Goal: Contribute content: Add original content to the website for others to see

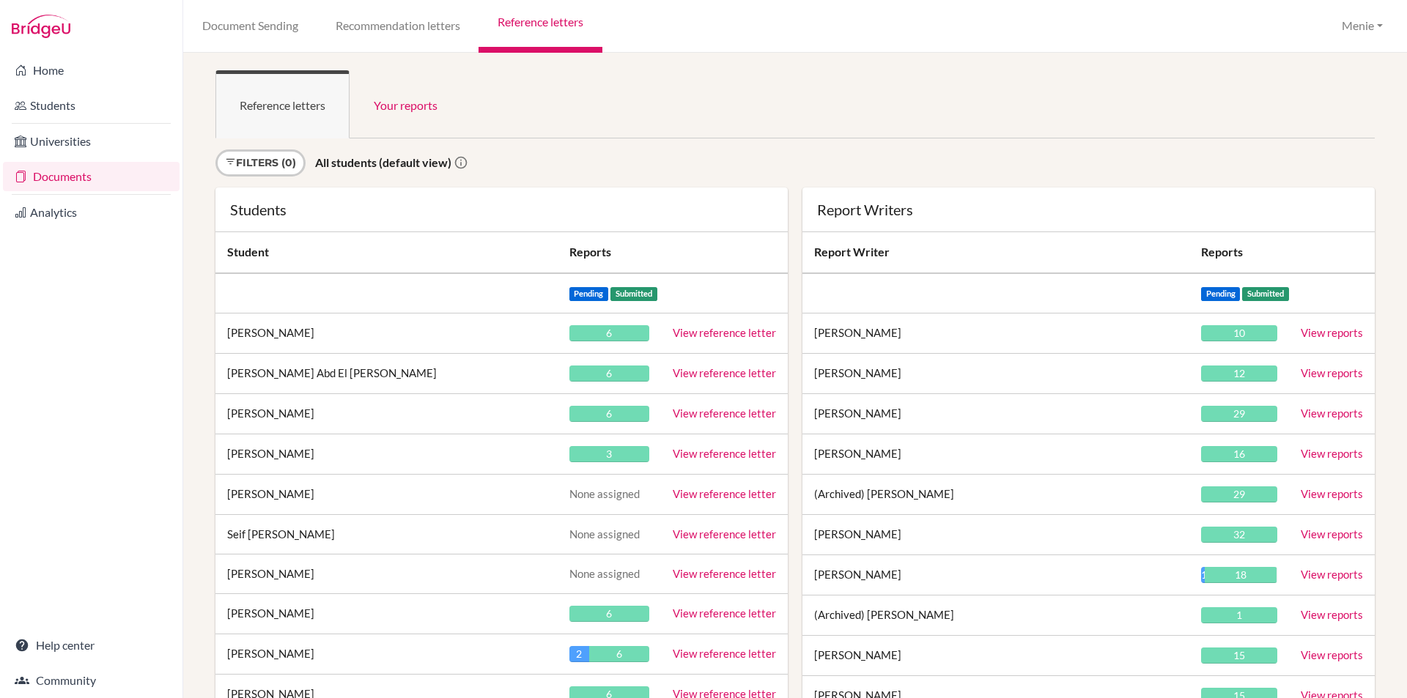
scroll to position [8880, 0]
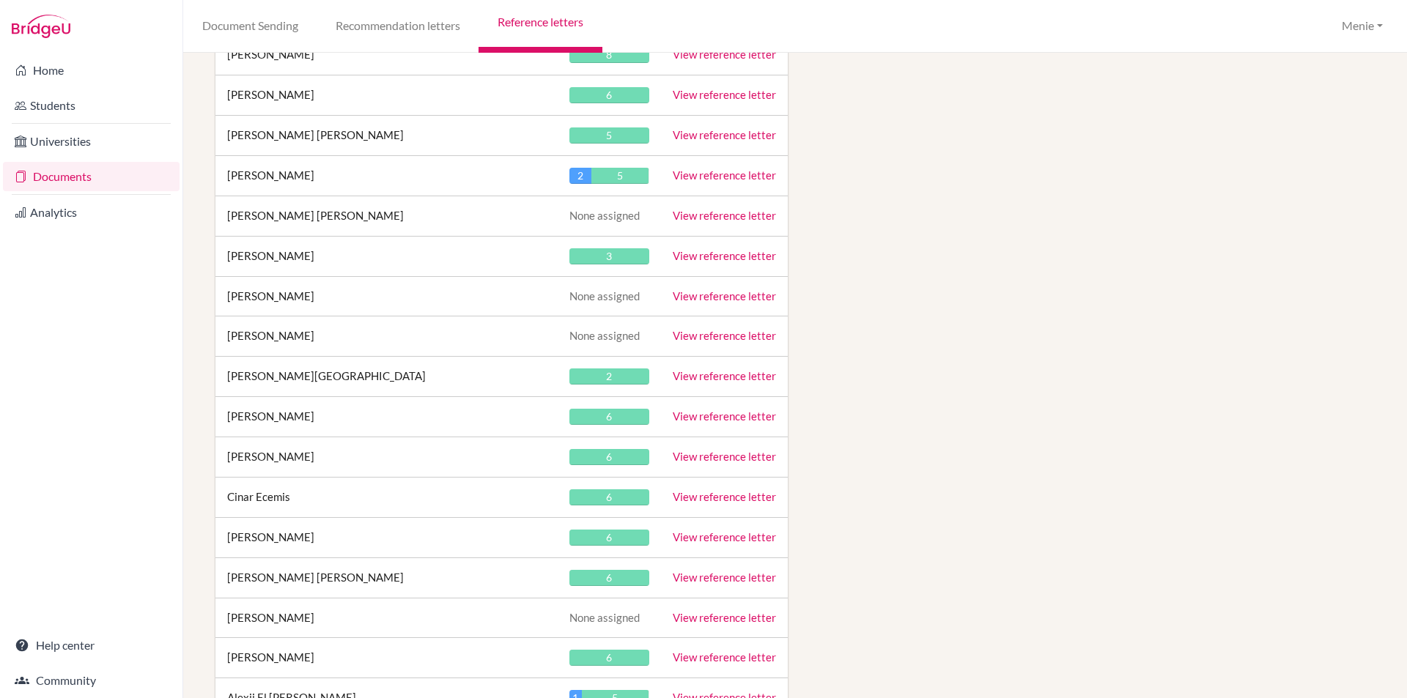
click at [751, 379] on link "View reference letter" at bounding box center [724, 375] width 103 height 13
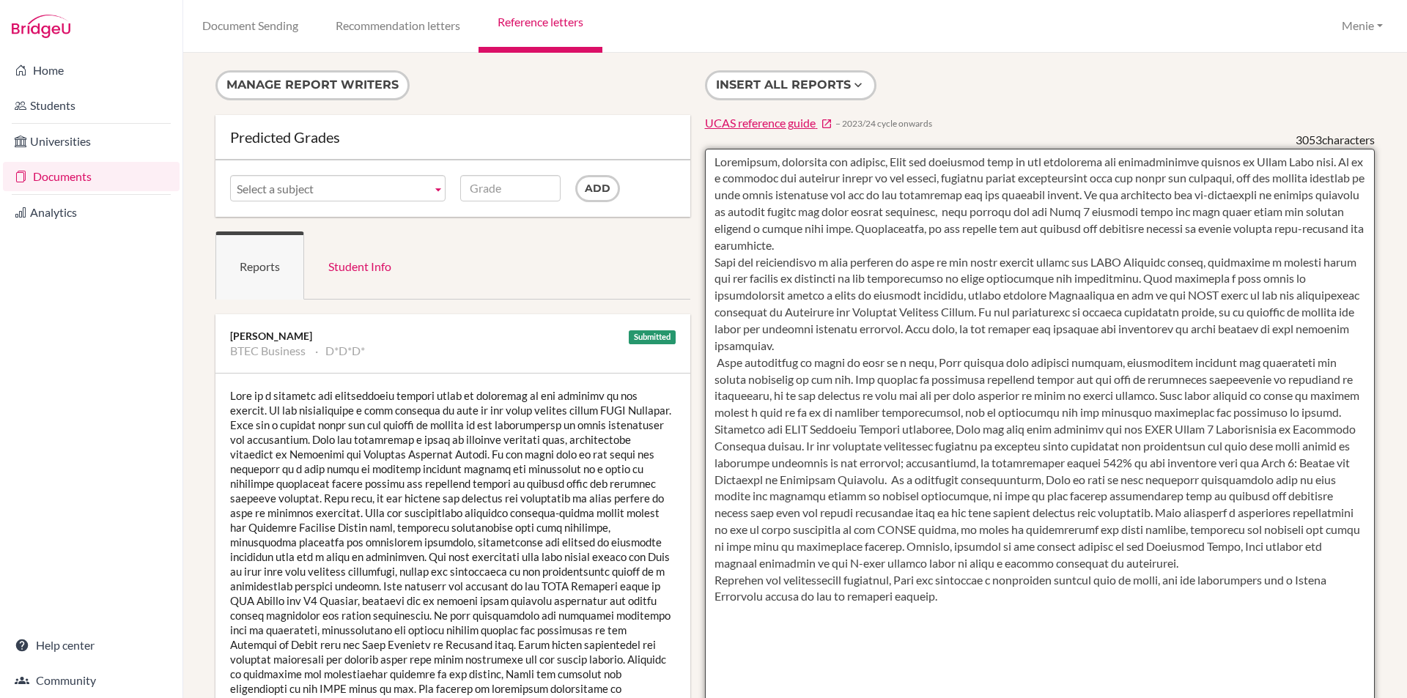
click at [928, 249] on textarea at bounding box center [1040, 572] width 670 height 847
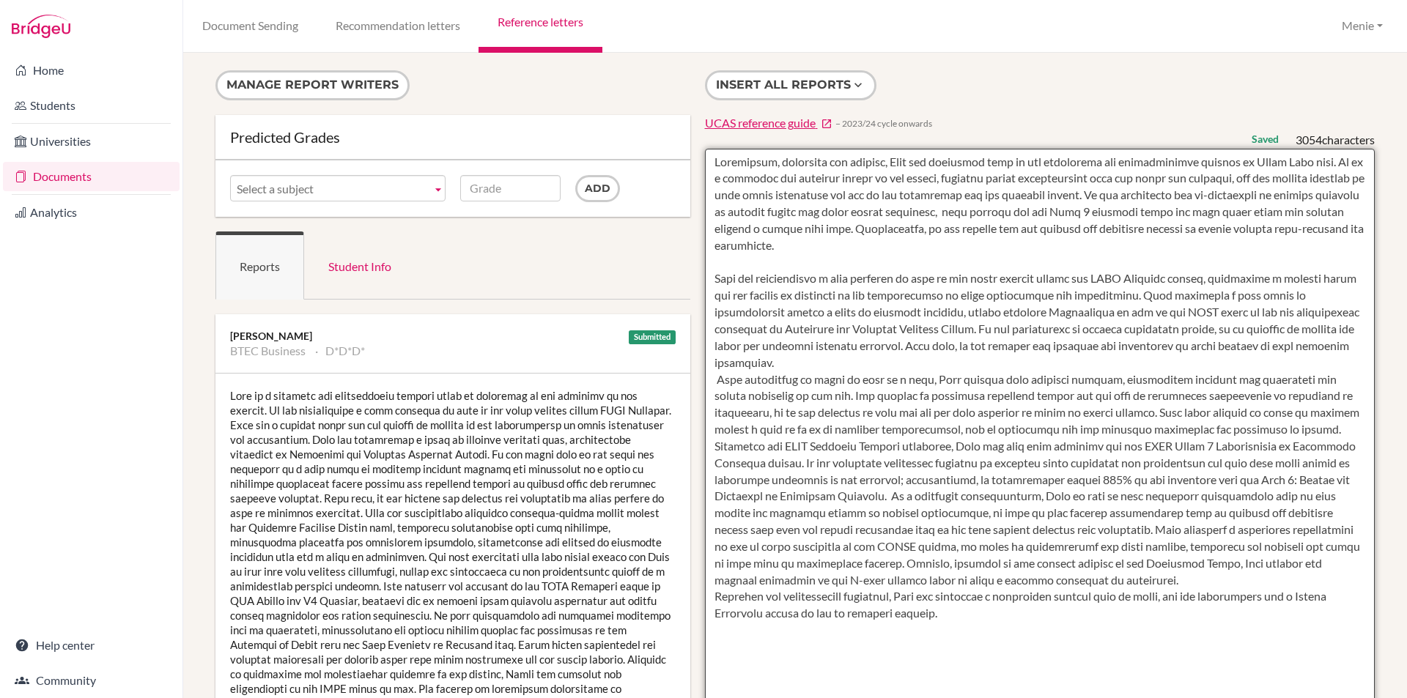
click at [871, 359] on textarea at bounding box center [1040, 572] width 670 height 847
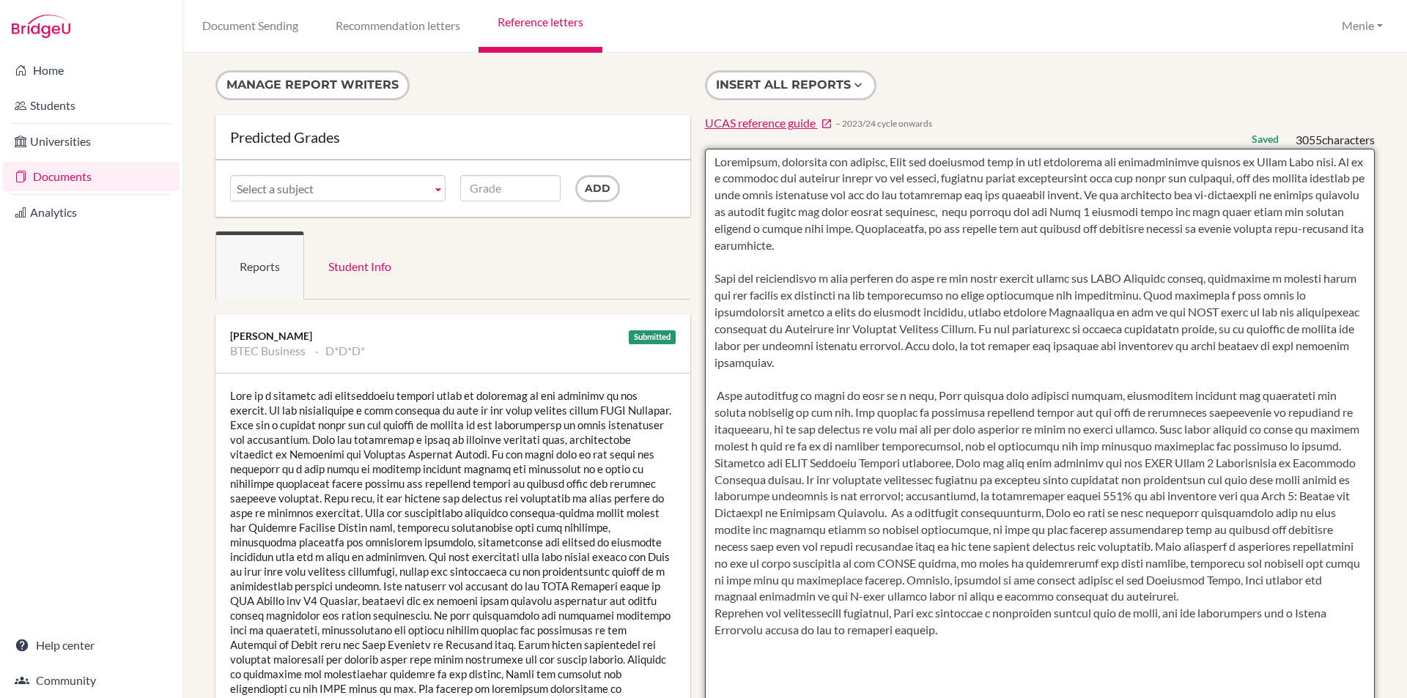
click at [780, 396] on textarea at bounding box center [1040, 572] width 670 height 847
click at [1237, 511] on textarea at bounding box center [1040, 572] width 670 height 847
drag, startPoint x: 1120, startPoint y: 532, endPoint x: 1132, endPoint y: 541, distance: 14.7
click at [1121, 532] on textarea at bounding box center [1040, 572] width 670 height 847
click at [1074, 602] on textarea at bounding box center [1040, 572] width 670 height 847
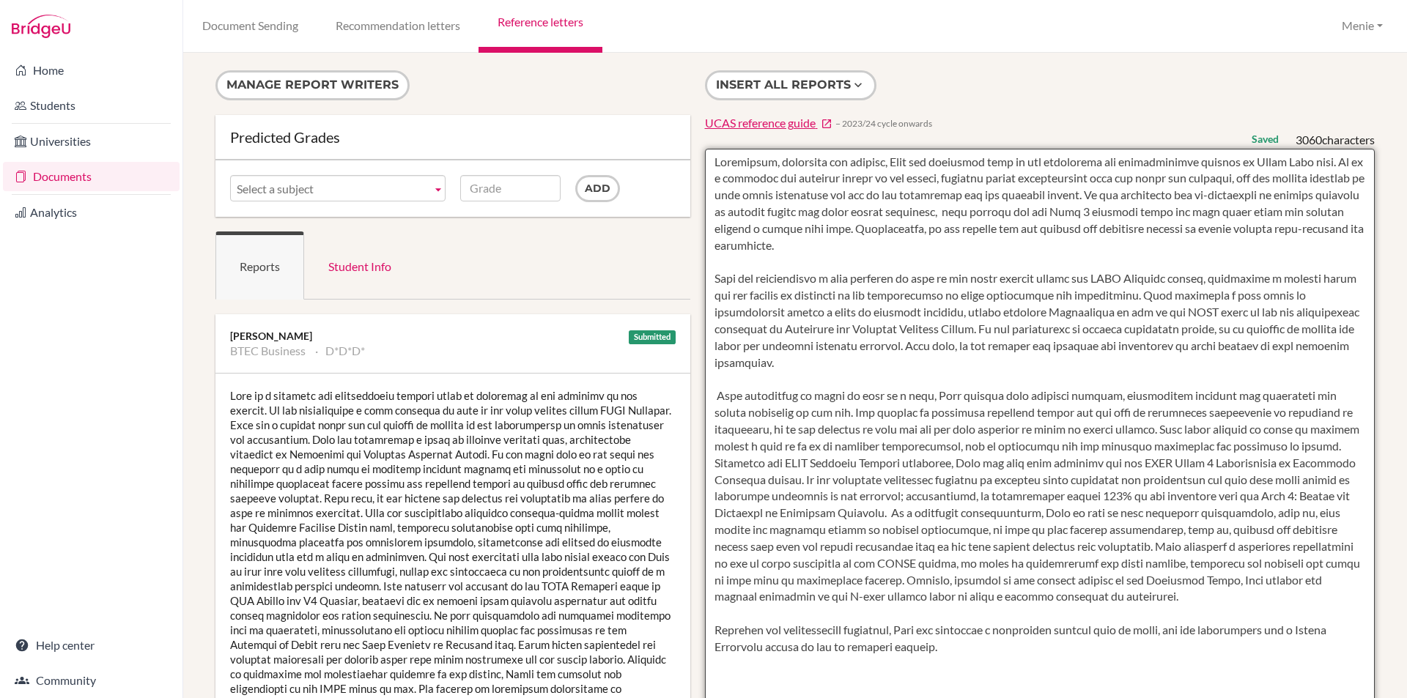
click at [846, 645] on textarea at bounding box center [1040, 572] width 670 height 847
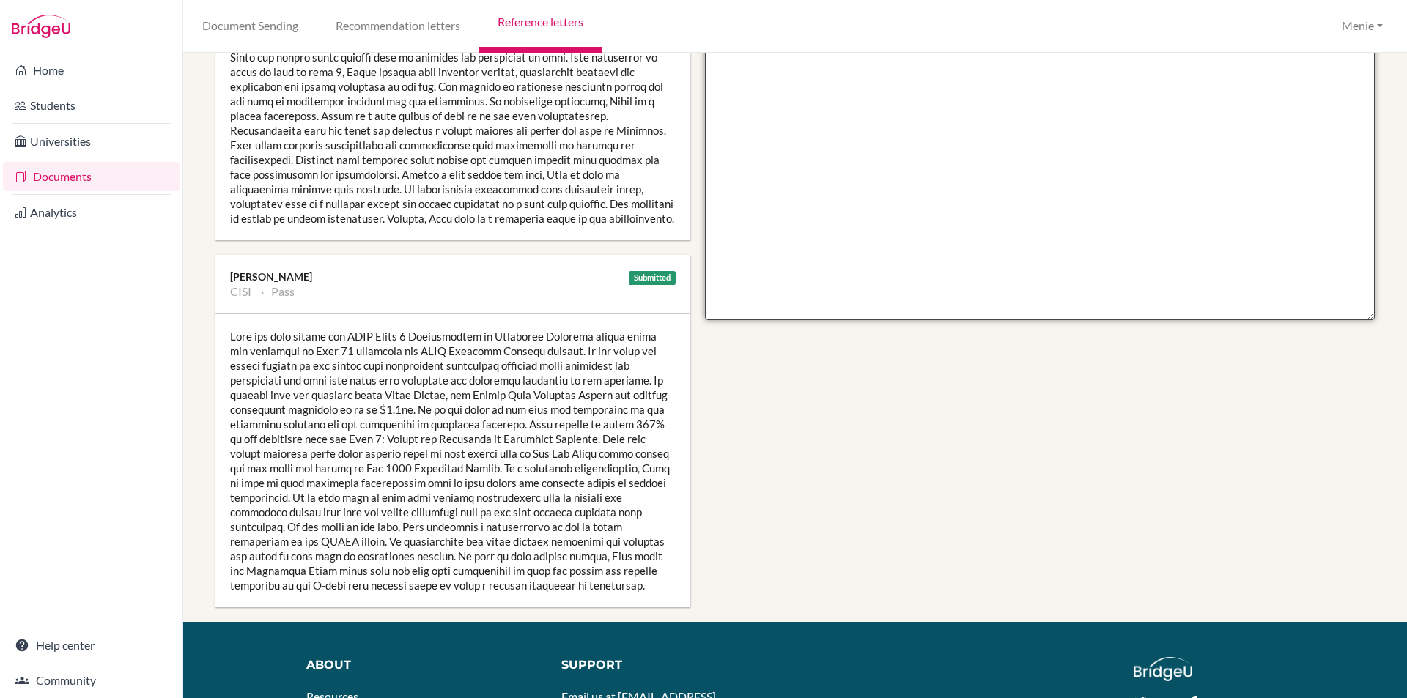
scroll to position [457, 0]
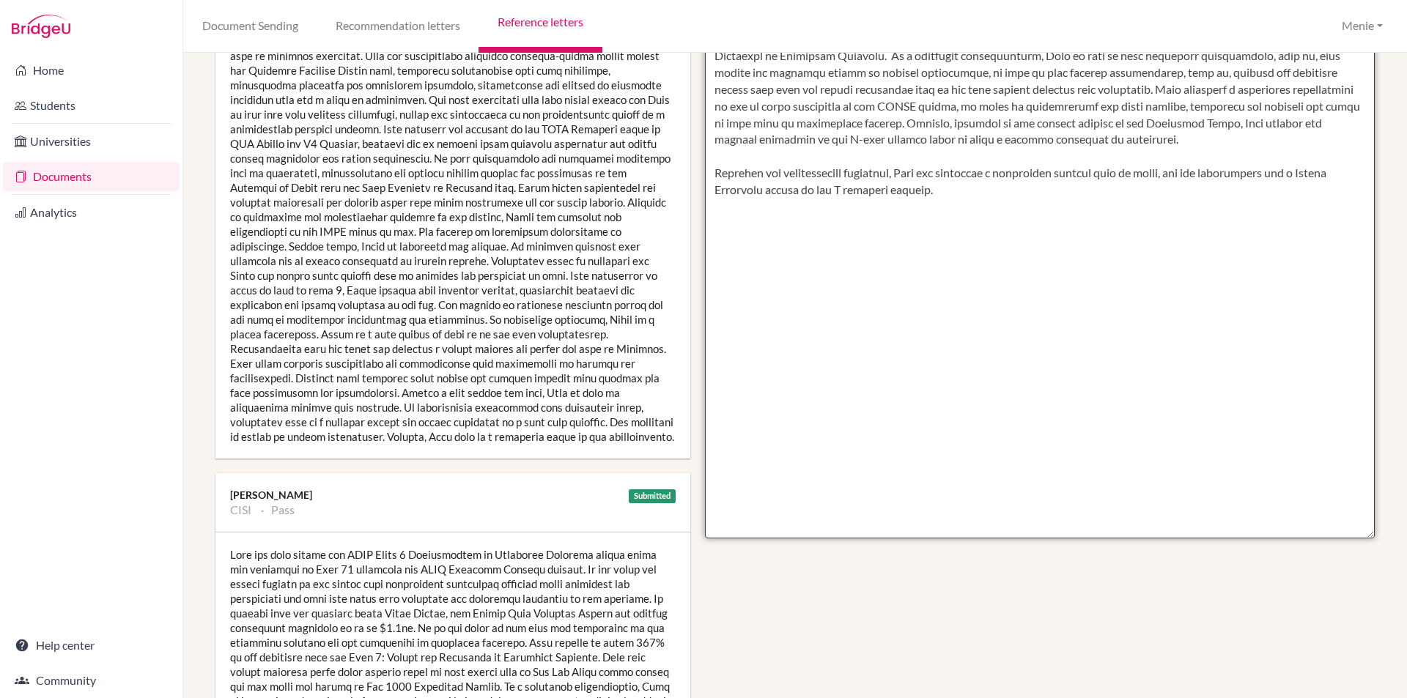
drag, startPoint x: 715, startPoint y: 169, endPoint x: 738, endPoint y: 171, distance: 22.8
click at [738, 171] on textarea at bounding box center [1040, 114] width 670 height 847
click at [1072, 438] on textarea at bounding box center [1040, 114] width 670 height 847
type textarea "Personable, courteous and helpful, Luca has responded well to the challenges an…"
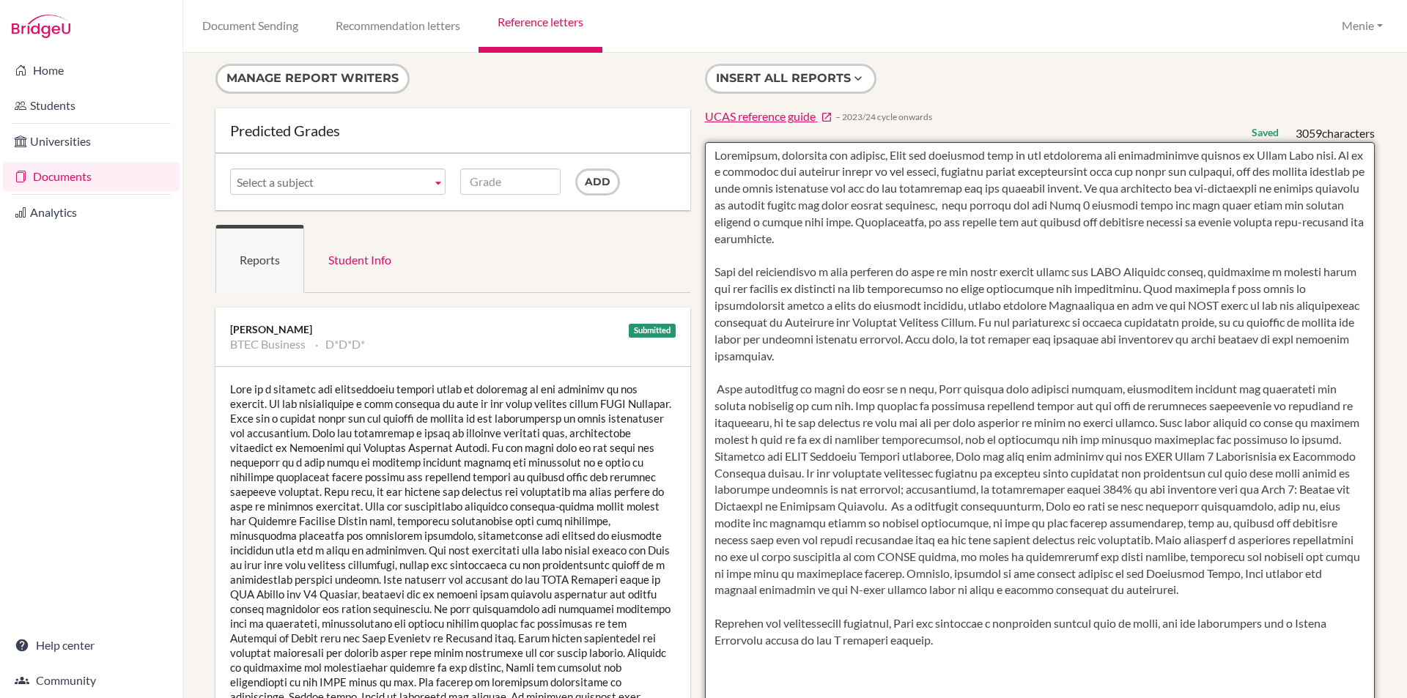
scroll to position [0, 0]
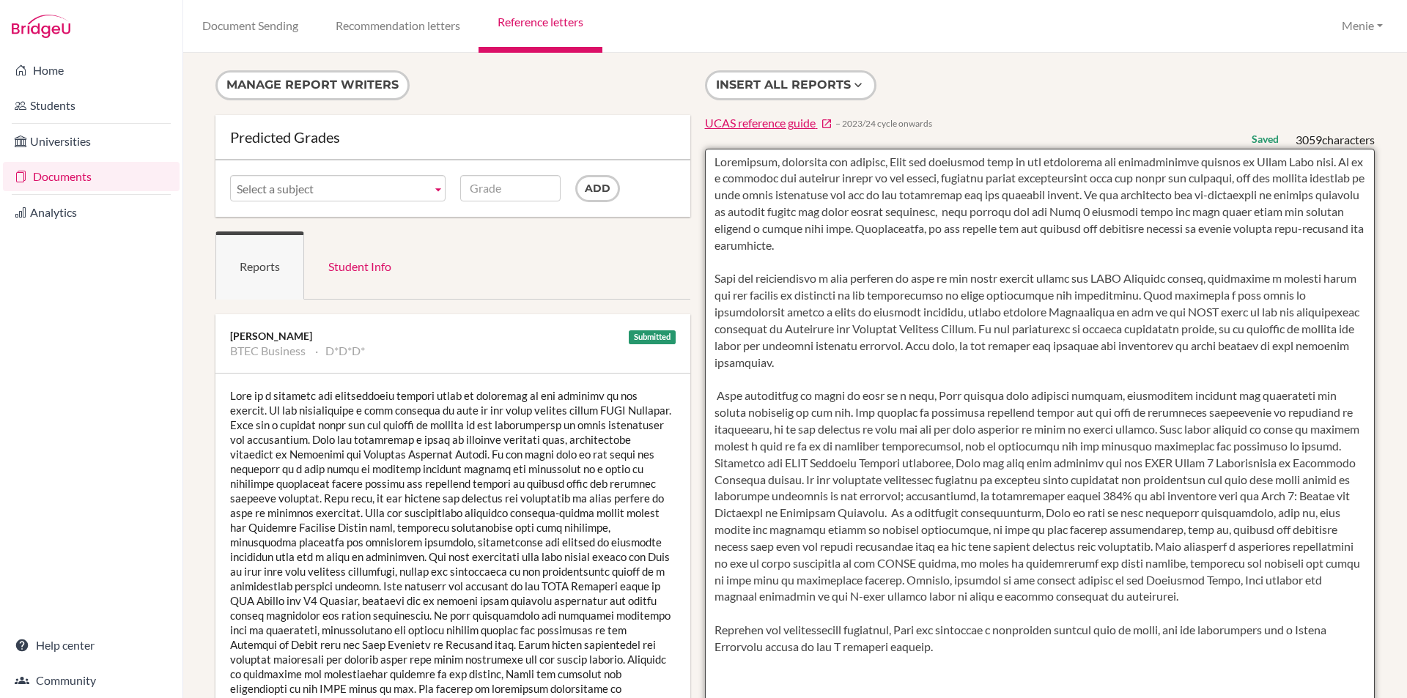
drag, startPoint x: 709, startPoint y: 163, endPoint x: 1024, endPoint y: 661, distance: 589.3
click at [1024, 661] on textarea at bounding box center [1040, 572] width 670 height 847
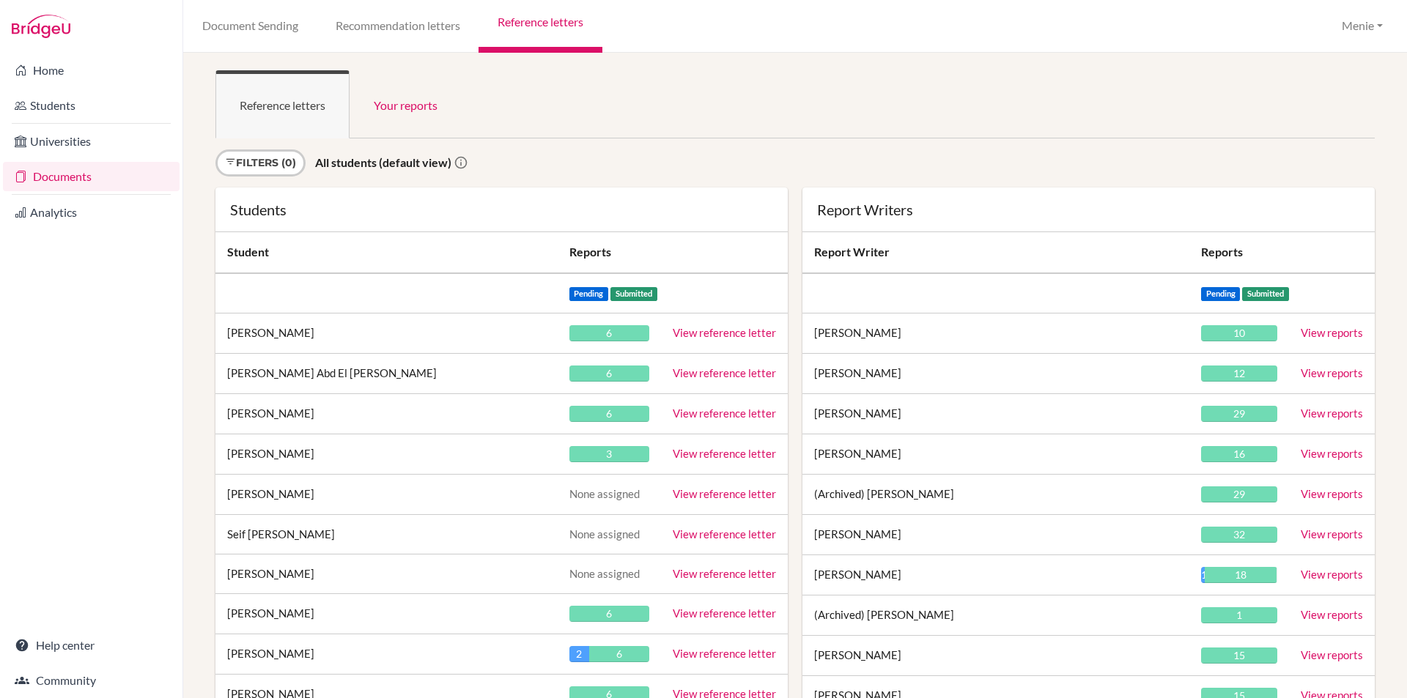
scroll to position [19727, 0]
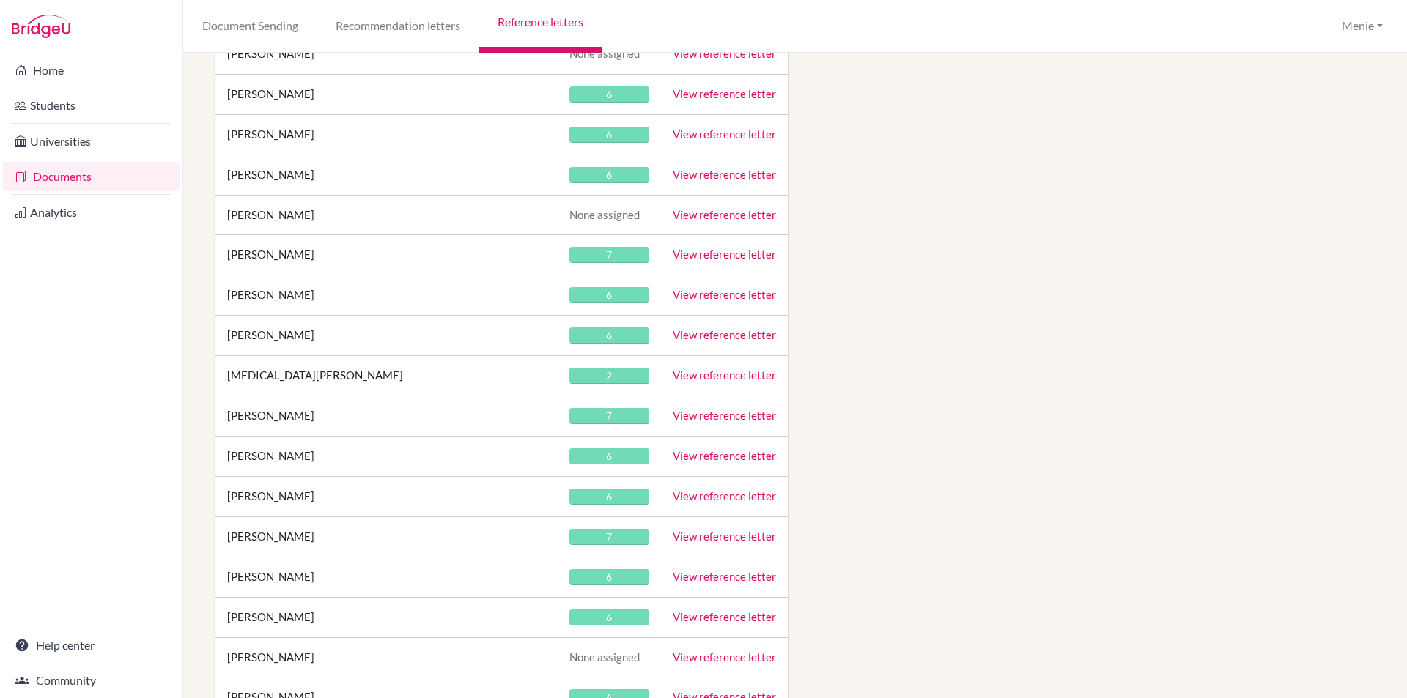
click at [710, 377] on link "View reference letter" at bounding box center [724, 375] width 103 height 13
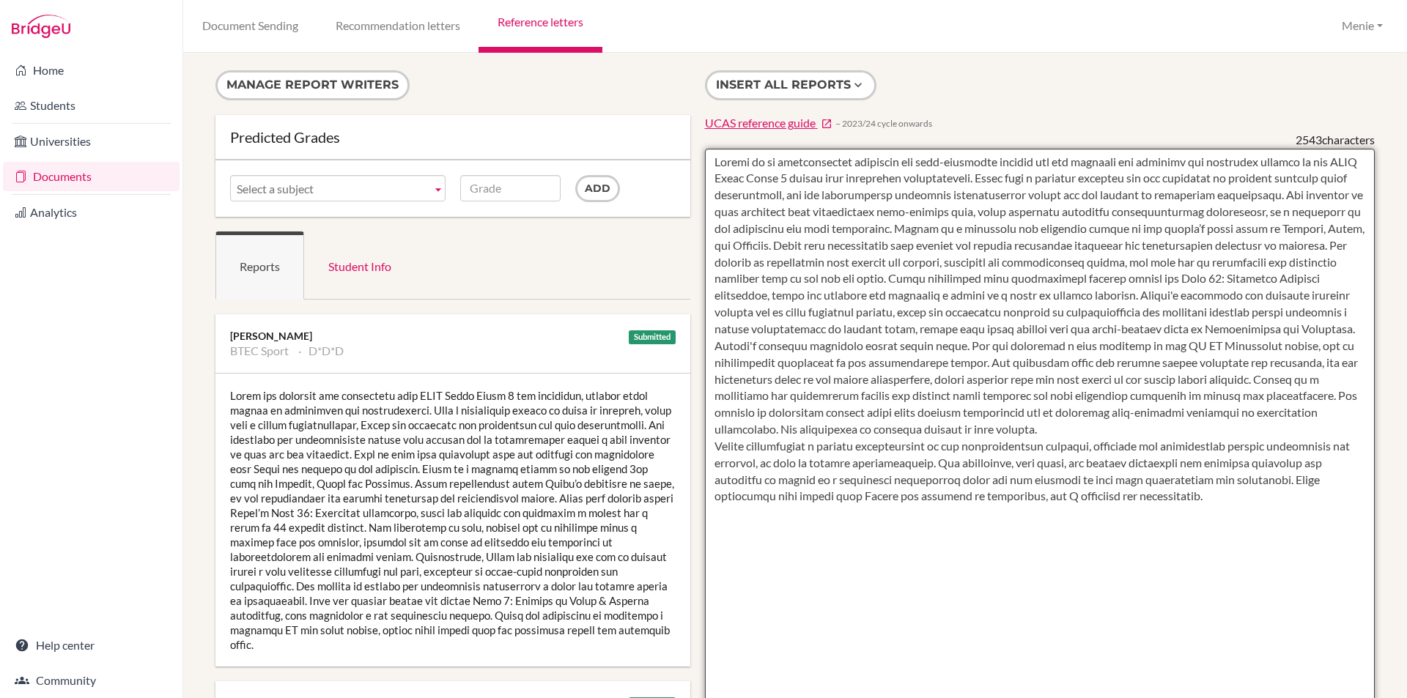
click at [882, 348] on textarea at bounding box center [1040, 572] width 670 height 847
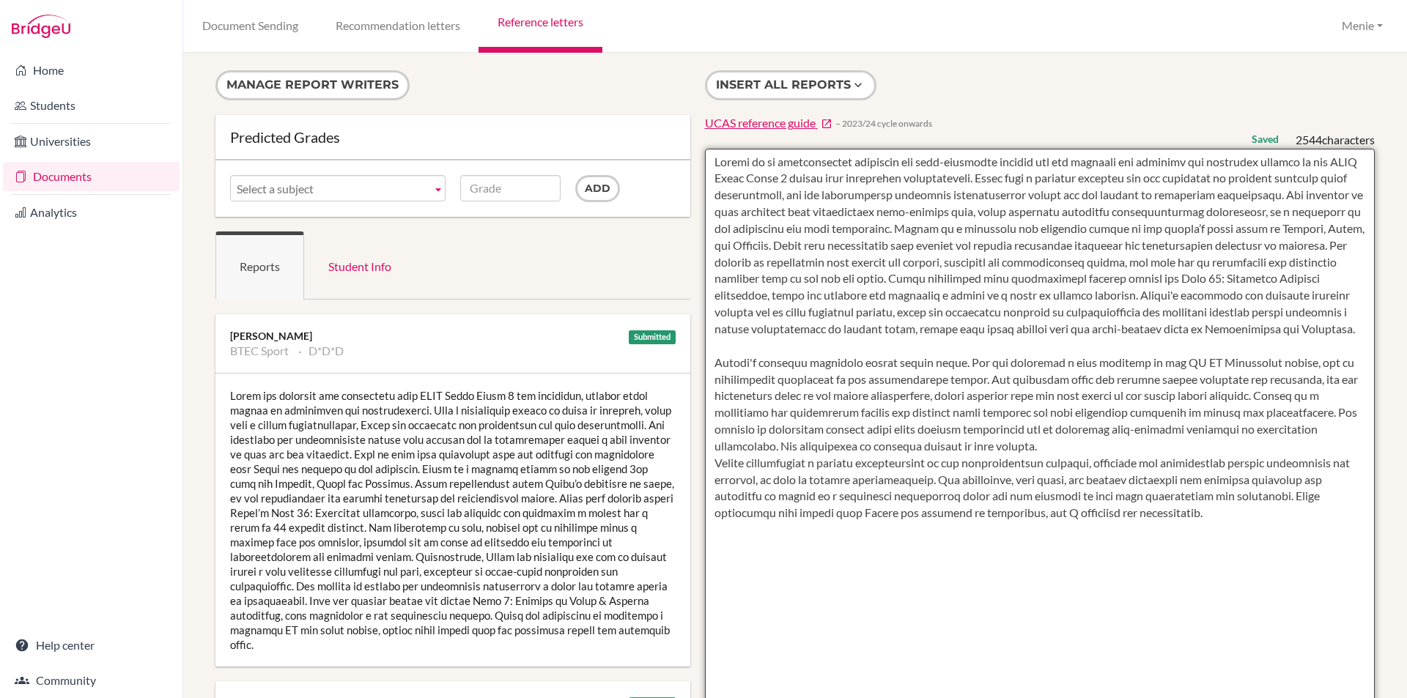
click at [1077, 465] on textarea at bounding box center [1040, 572] width 670 height 847
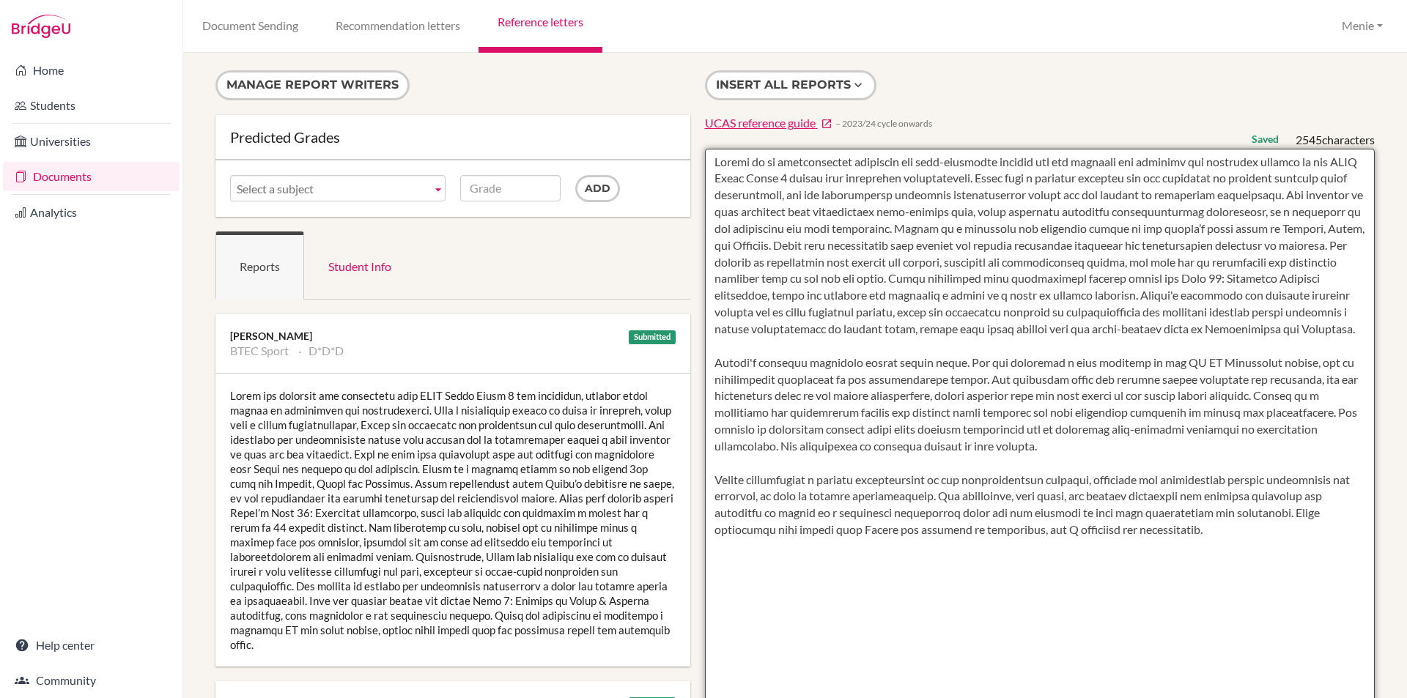
type textarea "Alexia is an exceptionally resilient and self-motivated student who has embrace…"
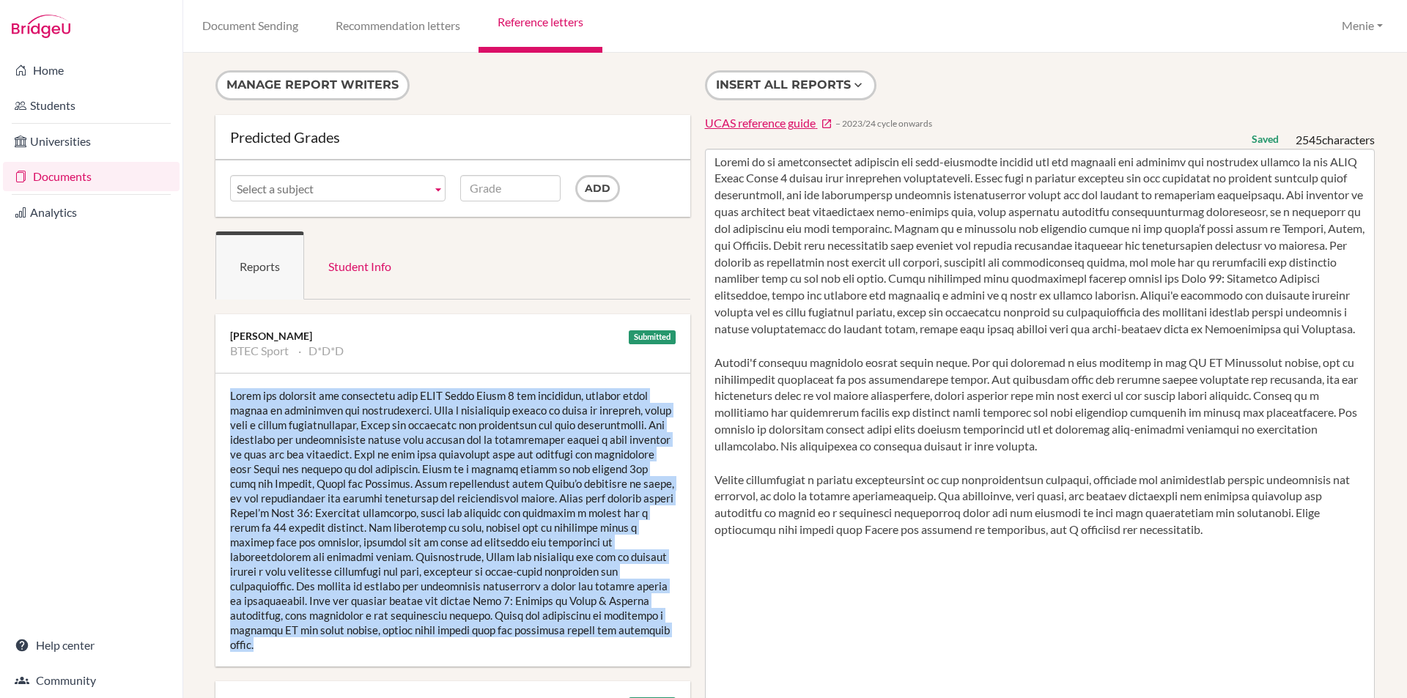
drag, startPoint x: 229, startPoint y: 394, endPoint x: 506, endPoint y: 647, distance: 375.0
click at [506, 647] on div at bounding box center [452, 520] width 475 height 293
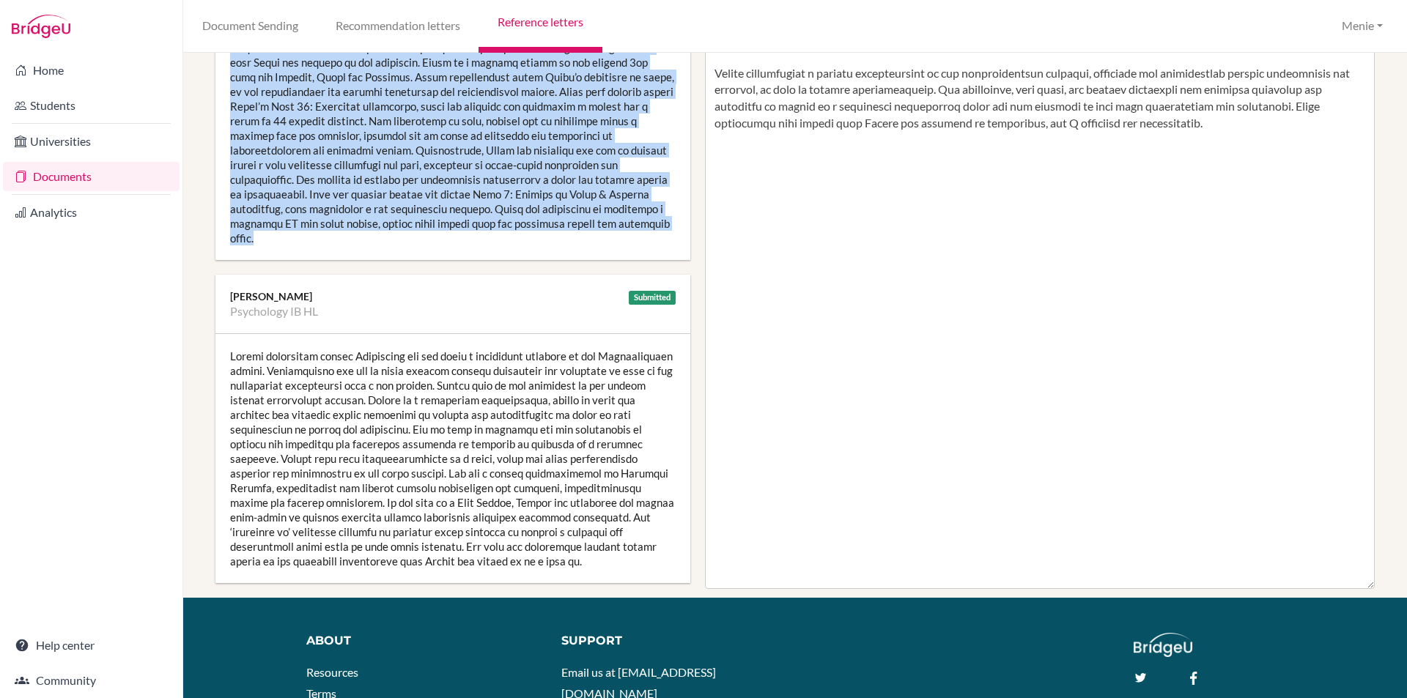
scroll to position [440, 0]
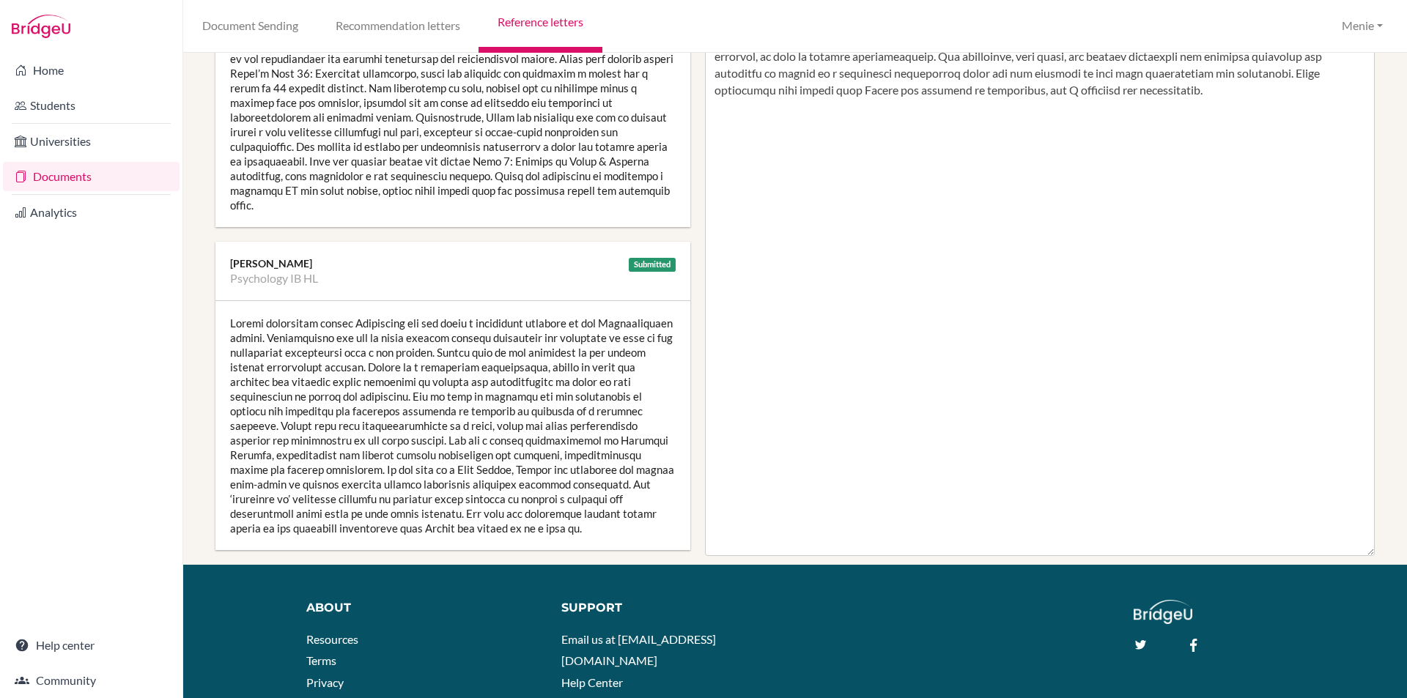
click at [432, 447] on div at bounding box center [452, 425] width 475 height 249
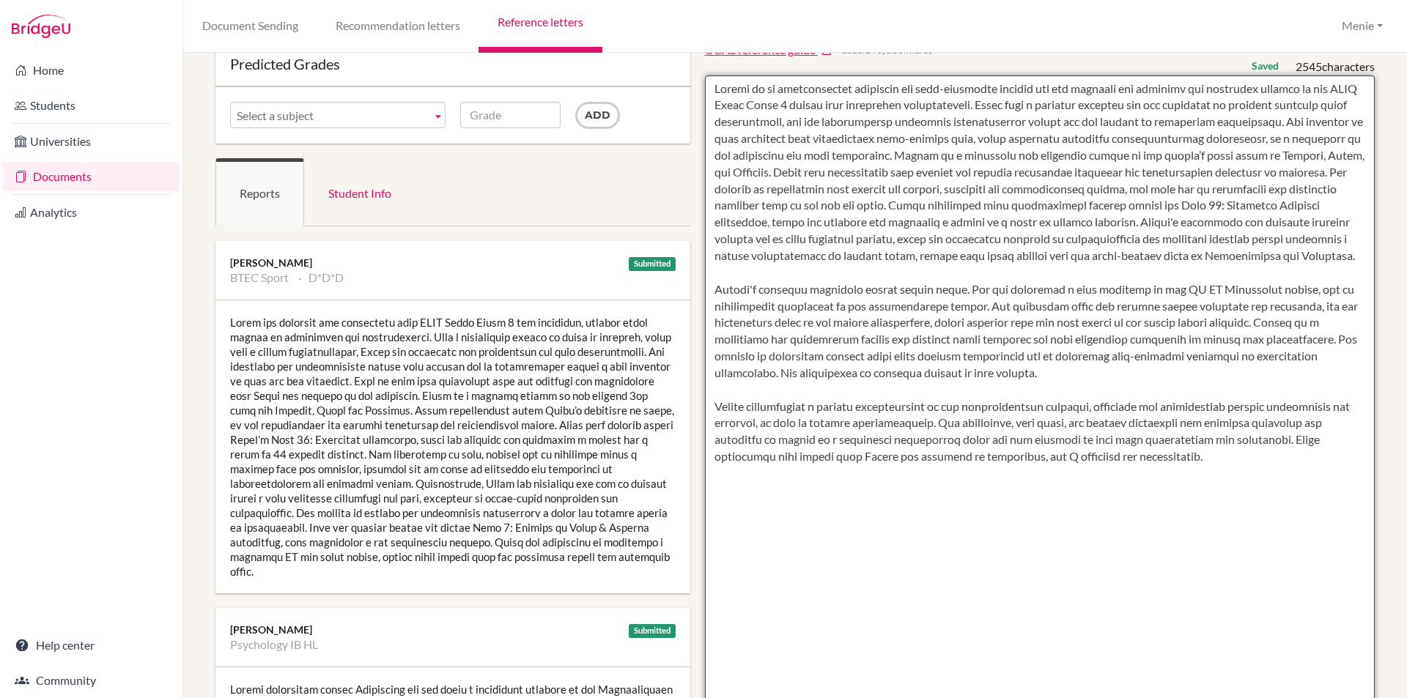
drag, startPoint x: 712, startPoint y: 88, endPoint x: 1285, endPoint y: 490, distance: 700.8
click at [1288, 492] on textarea at bounding box center [1040, 498] width 670 height 847
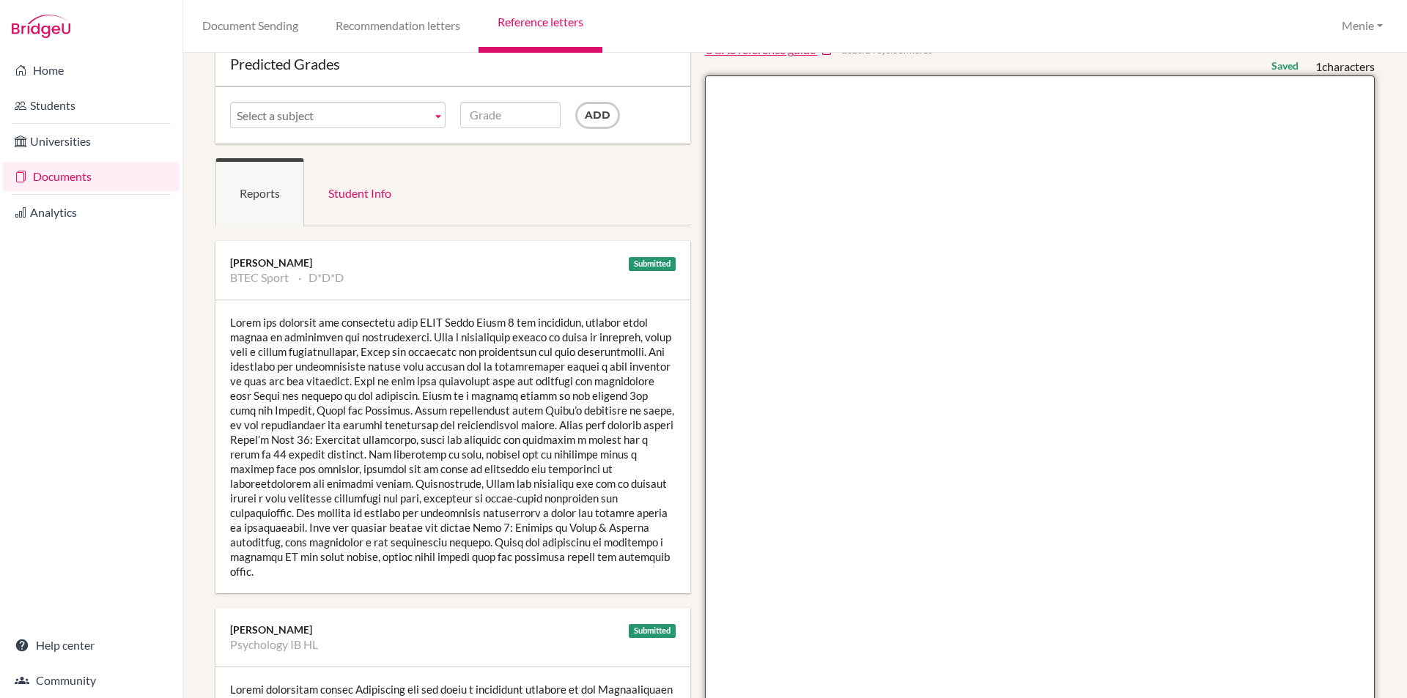
scroll to position [0, 0]
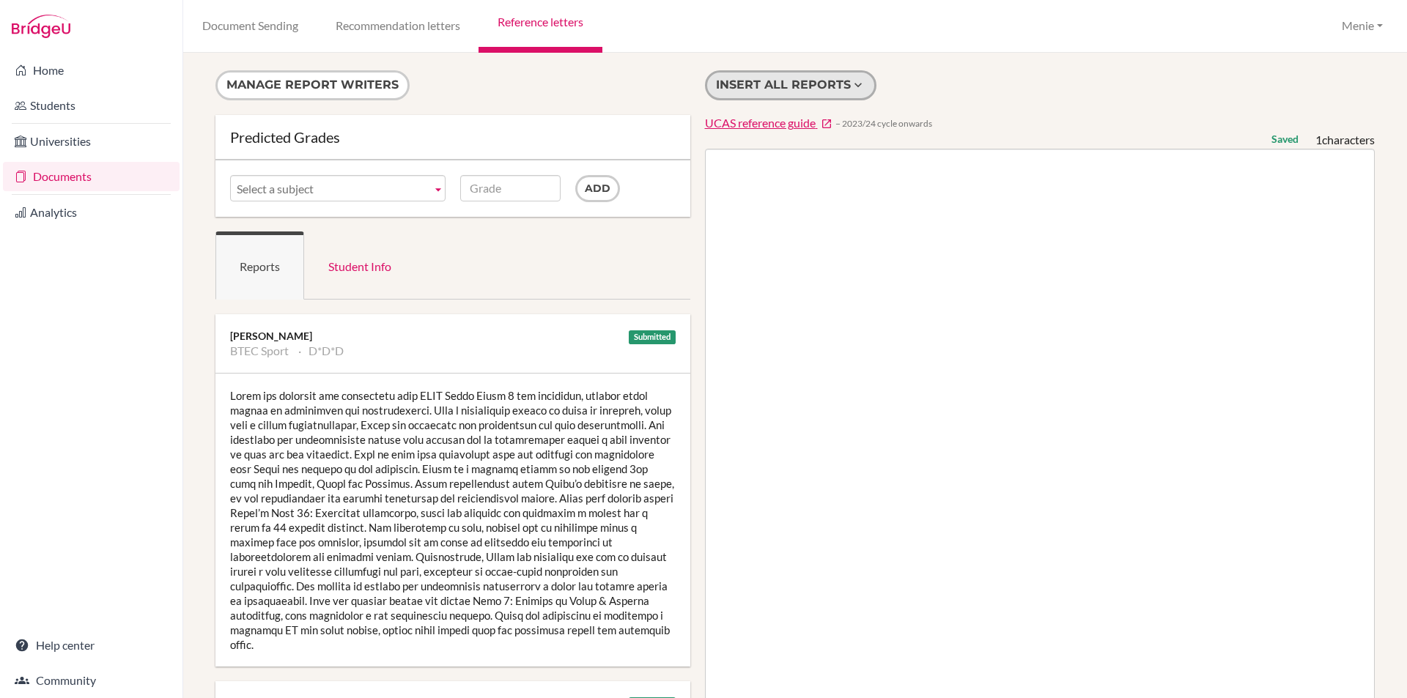
click at [811, 81] on button "Insert all reports" at bounding box center [790, 85] width 171 height 30
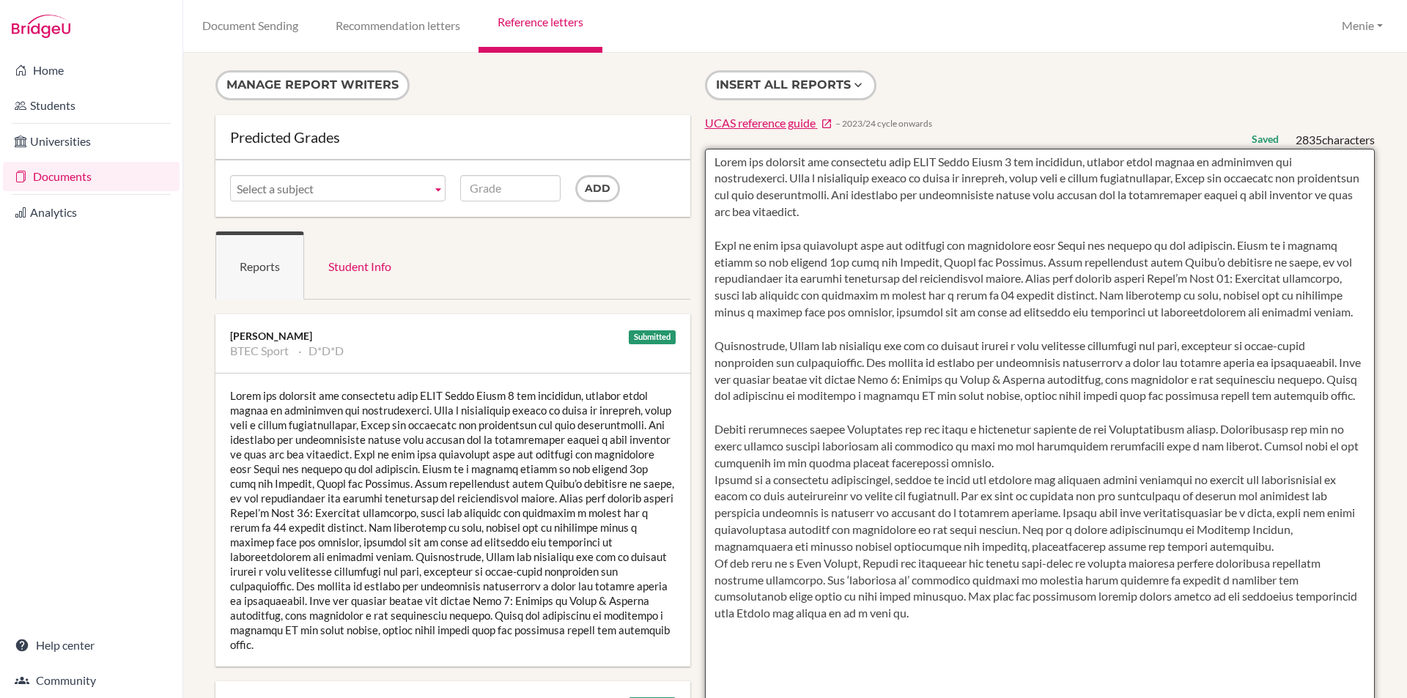
click at [734, 162] on textarea at bounding box center [1040, 572] width 670 height 847
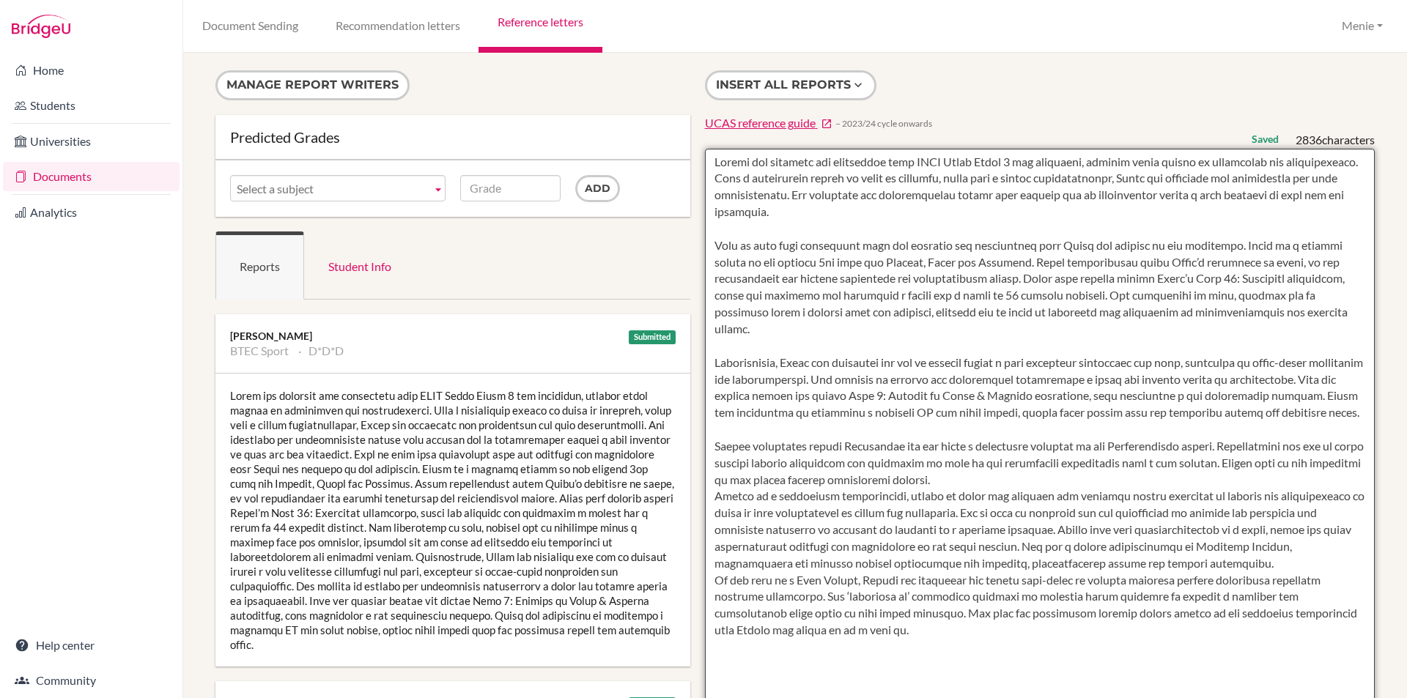
drag, startPoint x: 1128, startPoint y: 179, endPoint x: 1027, endPoint y: 175, distance: 101.2
click at [1027, 175] on textarea at bounding box center [1040, 572] width 670 height 847
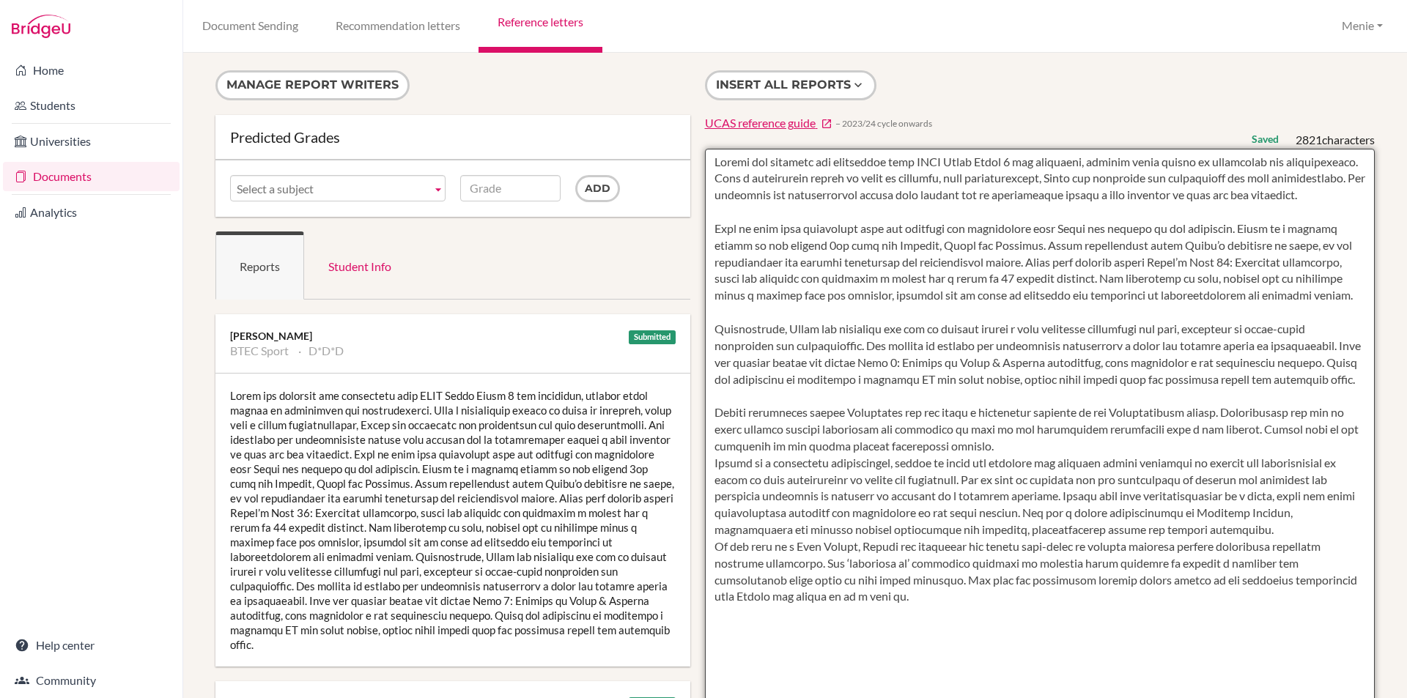
click at [1164, 182] on textarea at bounding box center [1040, 572] width 670 height 847
click at [1231, 177] on textarea at bounding box center [1040, 572] width 670 height 847
click at [1307, 179] on textarea at bounding box center [1040, 572] width 670 height 847
click at [1095, 248] on textarea at bounding box center [1040, 572] width 670 height 847
click at [1279, 244] on textarea at bounding box center [1040, 572] width 670 height 847
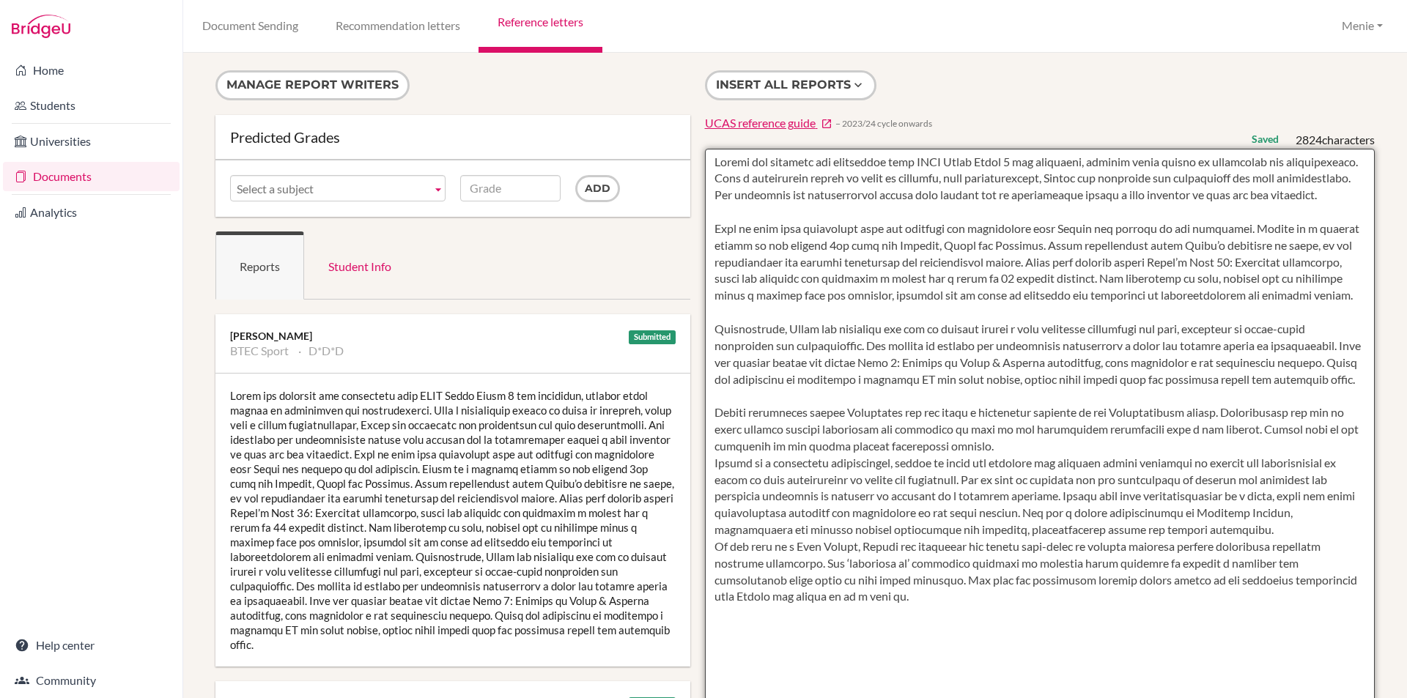
drag, startPoint x: 1183, startPoint y: 261, endPoint x: 1186, endPoint y: 271, distance: 10.9
click at [1184, 261] on textarea at bounding box center [1040, 572] width 670 height 847
drag, startPoint x: 1192, startPoint y: 278, endPoint x: 1211, endPoint y: 370, distance: 94.3
click at [1192, 281] on textarea at bounding box center [1040, 572] width 670 height 847
click at [802, 361] on textarea at bounding box center [1040, 572] width 670 height 847
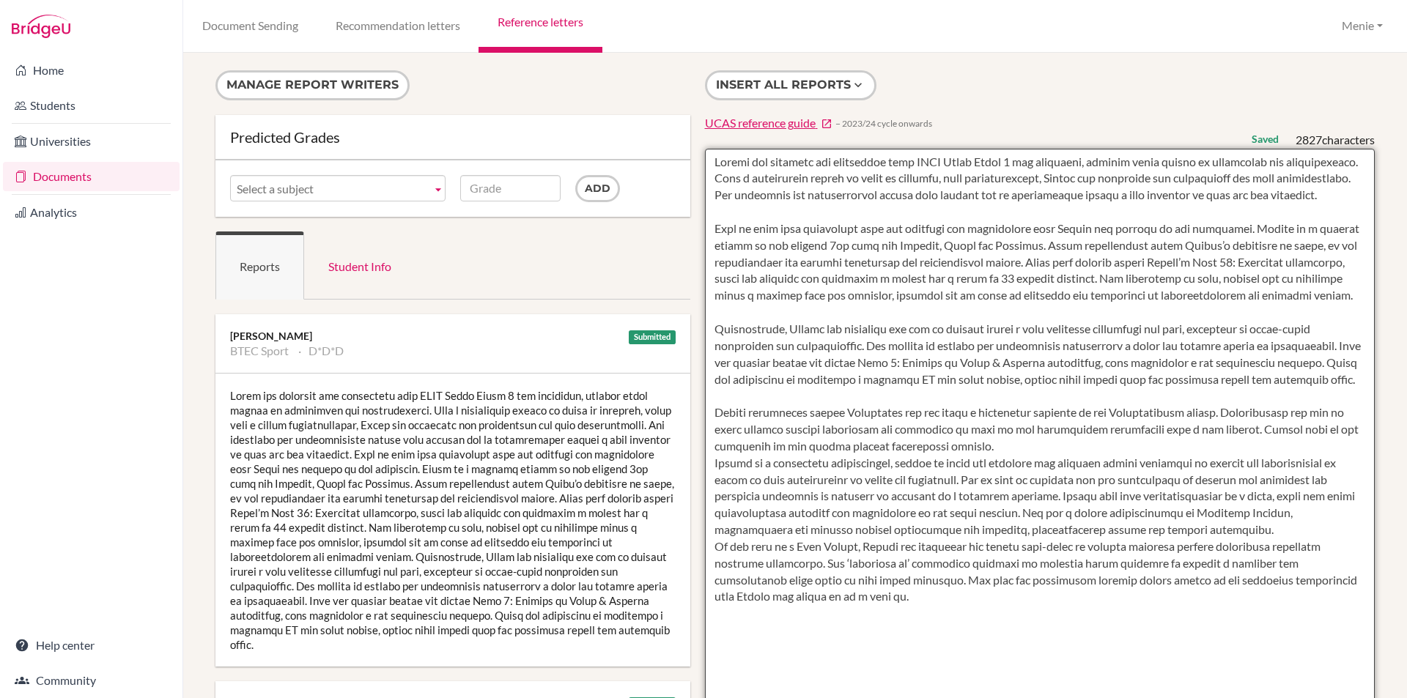
drag, startPoint x: 1342, startPoint y: 396, endPoint x: 1320, endPoint y: 397, distance: 22.0
click at [1320, 397] on textarea at bounding box center [1040, 572] width 670 height 847
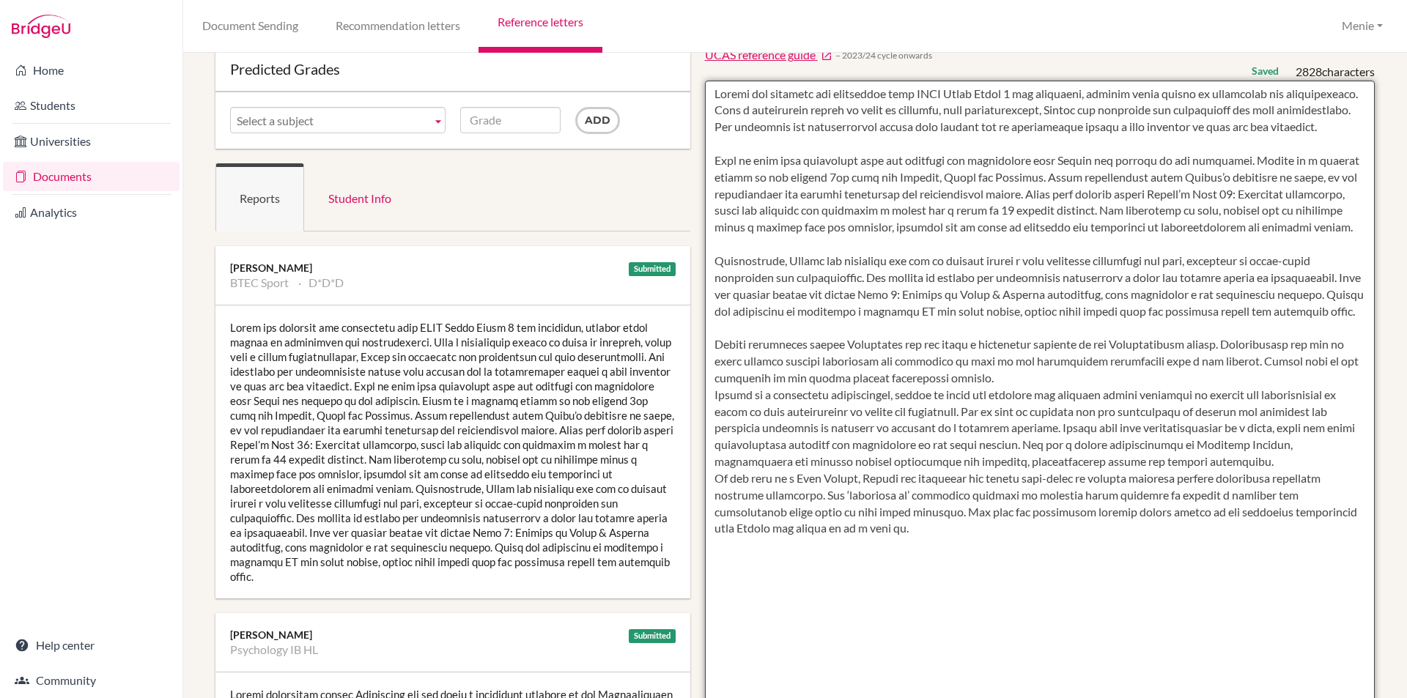
scroll to position [147, 0]
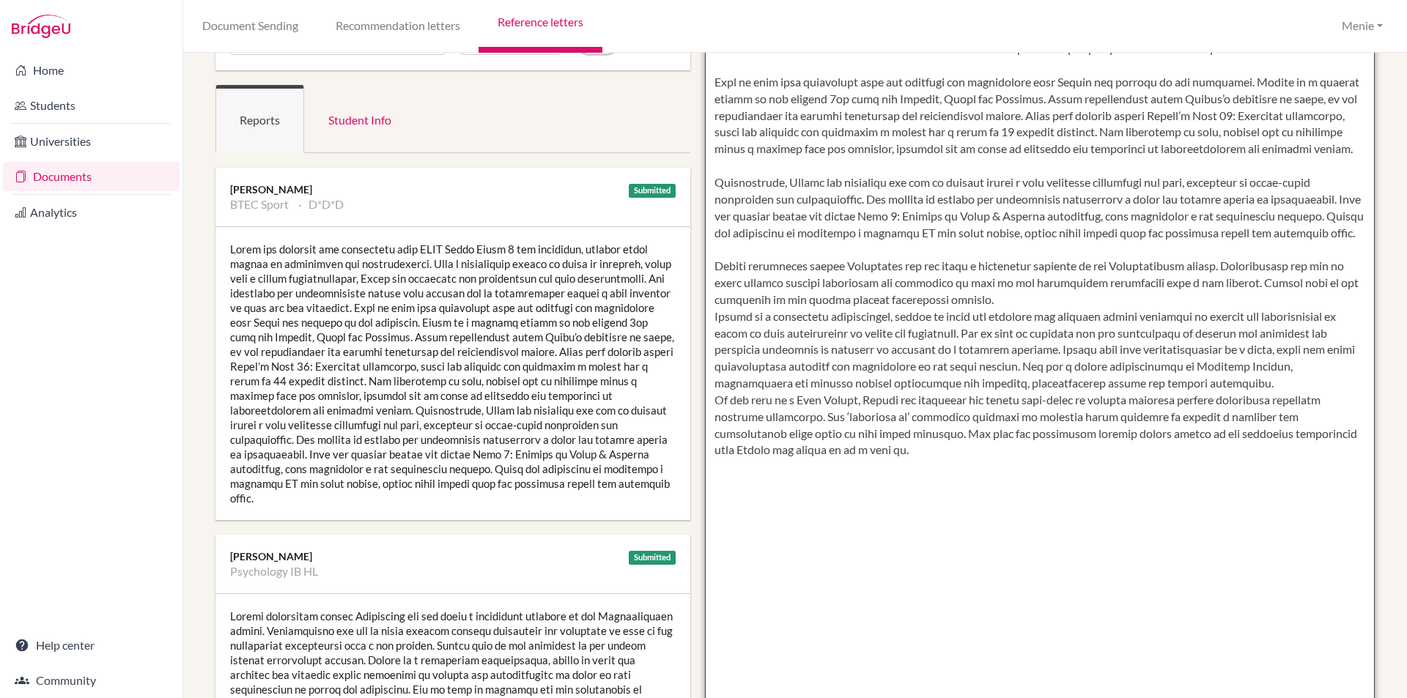
click at [980, 338] on textarea at bounding box center [1040, 425] width 670 height 847
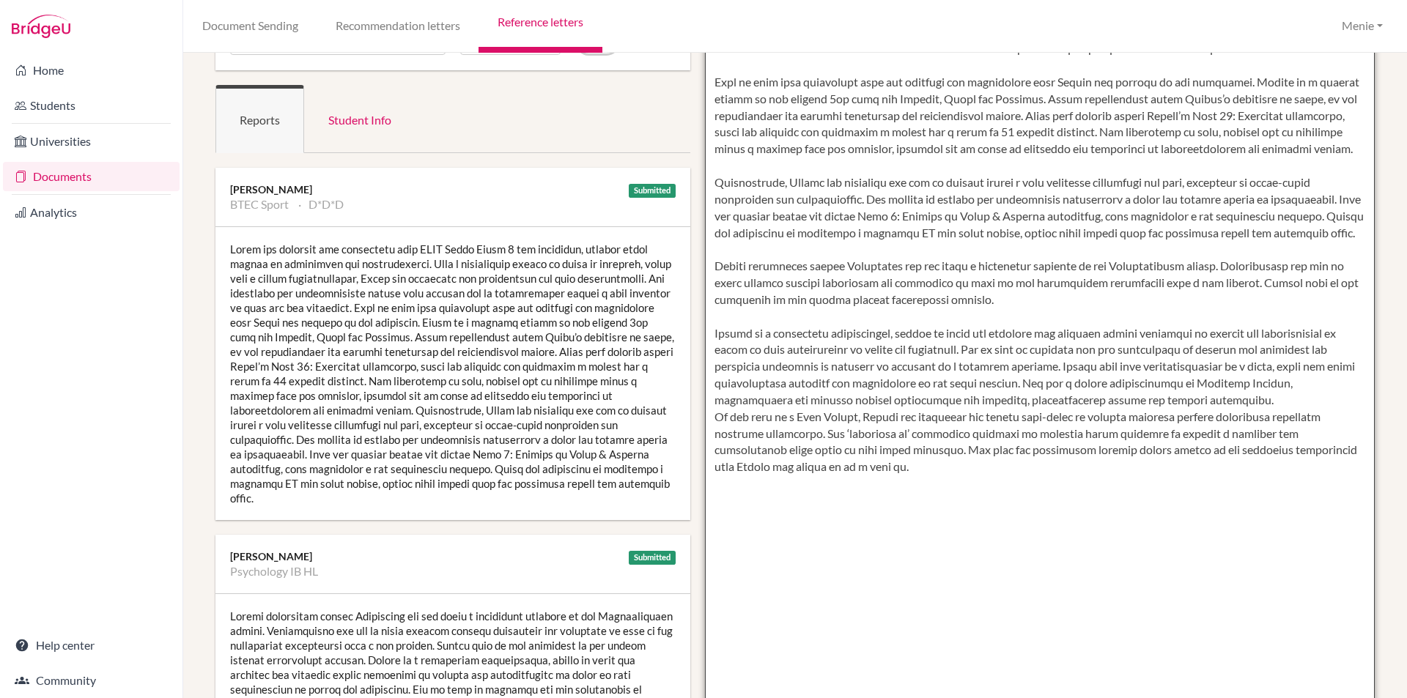
click at [893, 300] on textarea at bounding box center [1040, 425] width 670 height 847
drag, startPoint x: 1233, startPoint y: 300, endPoint x: 1251, endPoint y: 361, distance: 63.5
click at [1232, 301] on textarea at bounding box center [1040, 425] width 670 height 847
click at [1239, 300] on textarea at bounding box center [1040, 425] width 670 height 847
click at [947, 317] on textarea at bounding box center [1040, 425] width 670 height 847
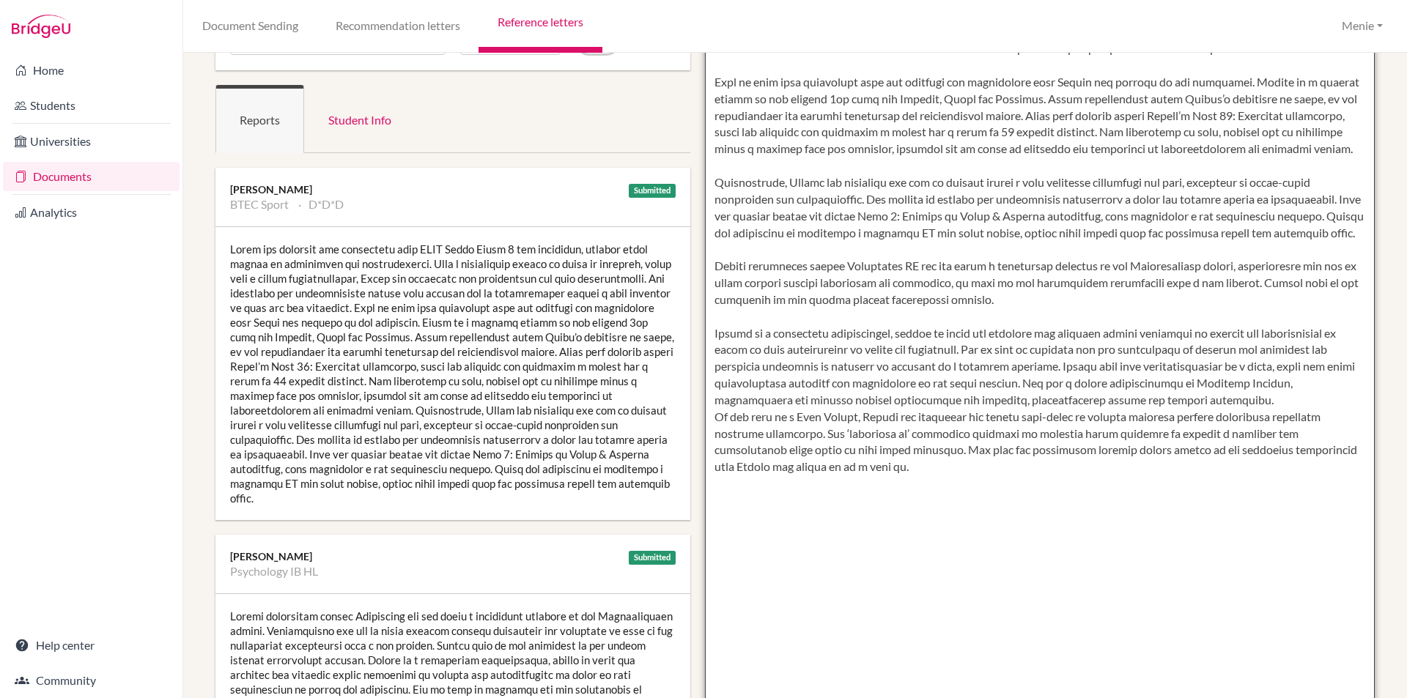
click at [998, 318] on textarea at bounding box center [1040, 425] width 670 height 847
click at [712, 366] on textarea at bounding box center [1040, 425] width 670 height 847
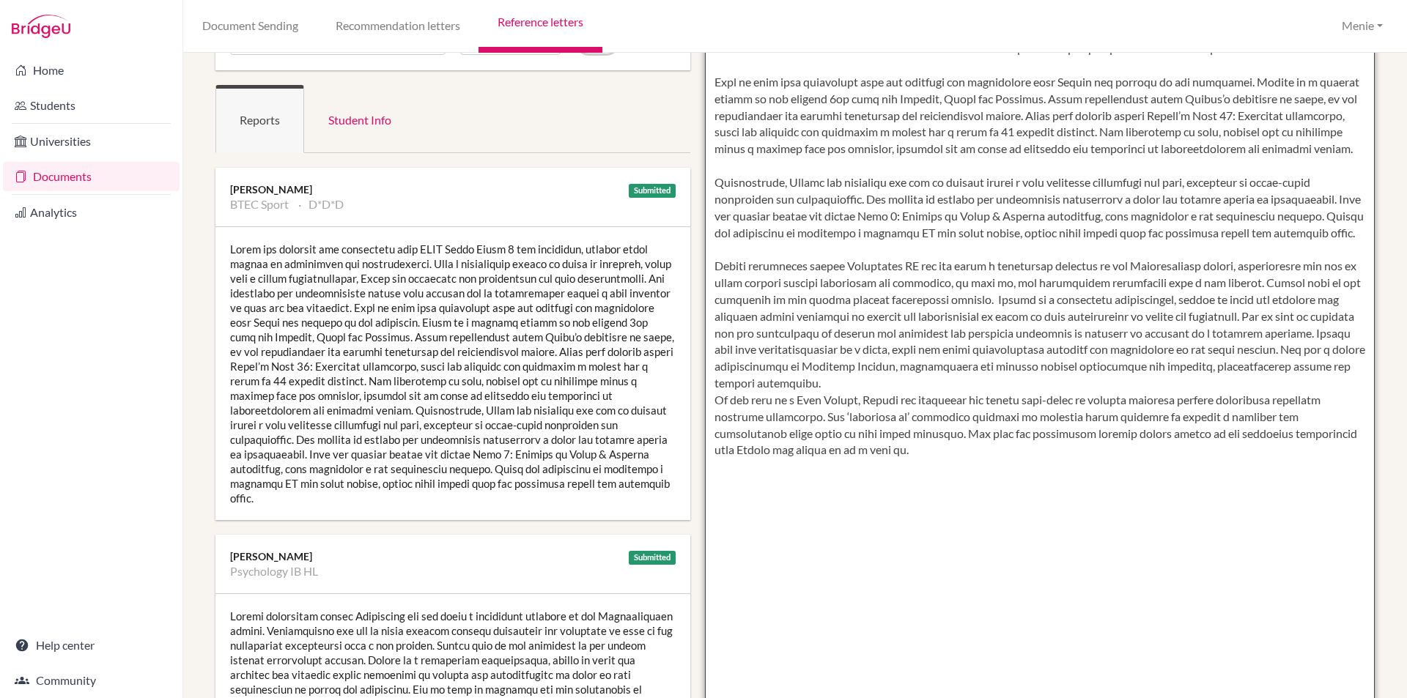
click at [1240, 333] on textarea at bounding box center [1040, 425] width 670 height 847
click at [817, 411] on textarea at bounding box center [1040, 425] width 670 height 847
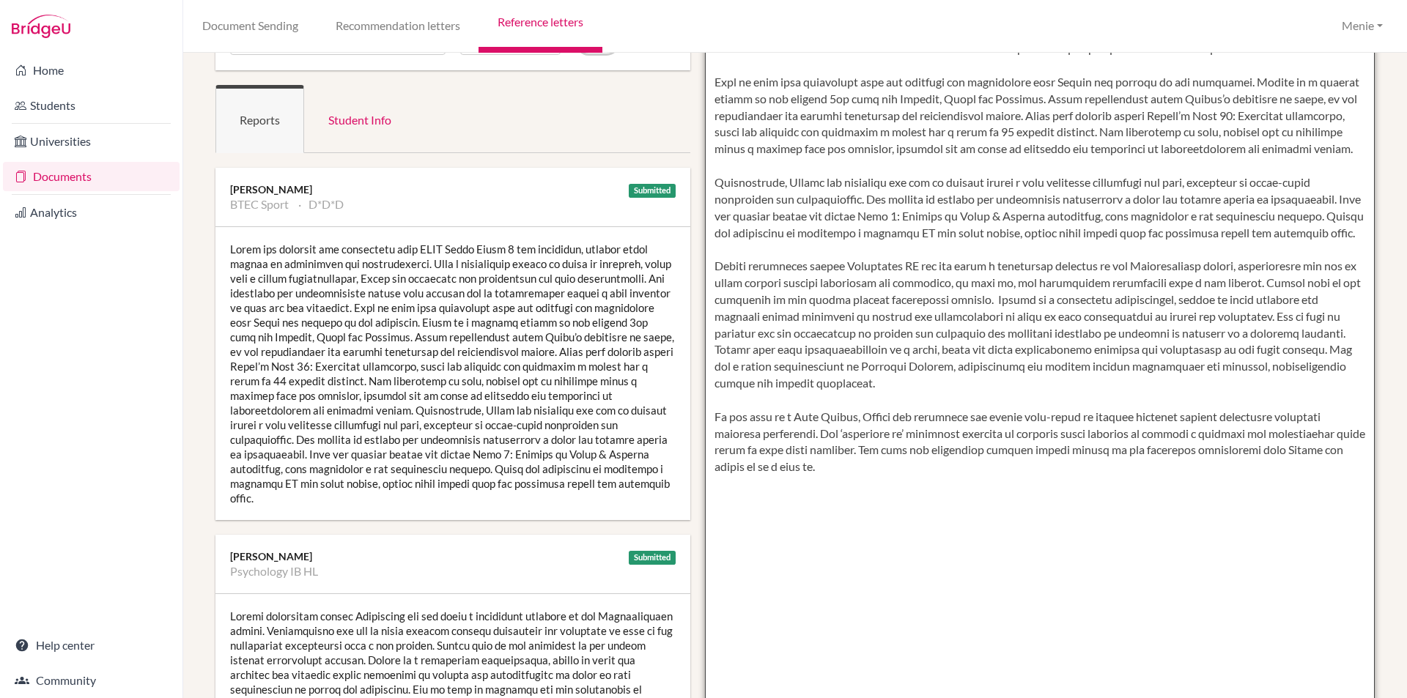
click at [847, 468] on textarea at bounding box center [1040, 425] width 670 height 847
click at [903, 468] on textarea at bounding box center [1040, 425] width 670 height 847
click at [975, 468] on textarea at bounding box center [1040, 425] width 670 height 847
click at [995, 500] on textarea at bounding box center [1040, 425] width 670 height 847
paste textarea "Her resilience, work ethic, and sincere enthusiasm for learning highlight her p…"
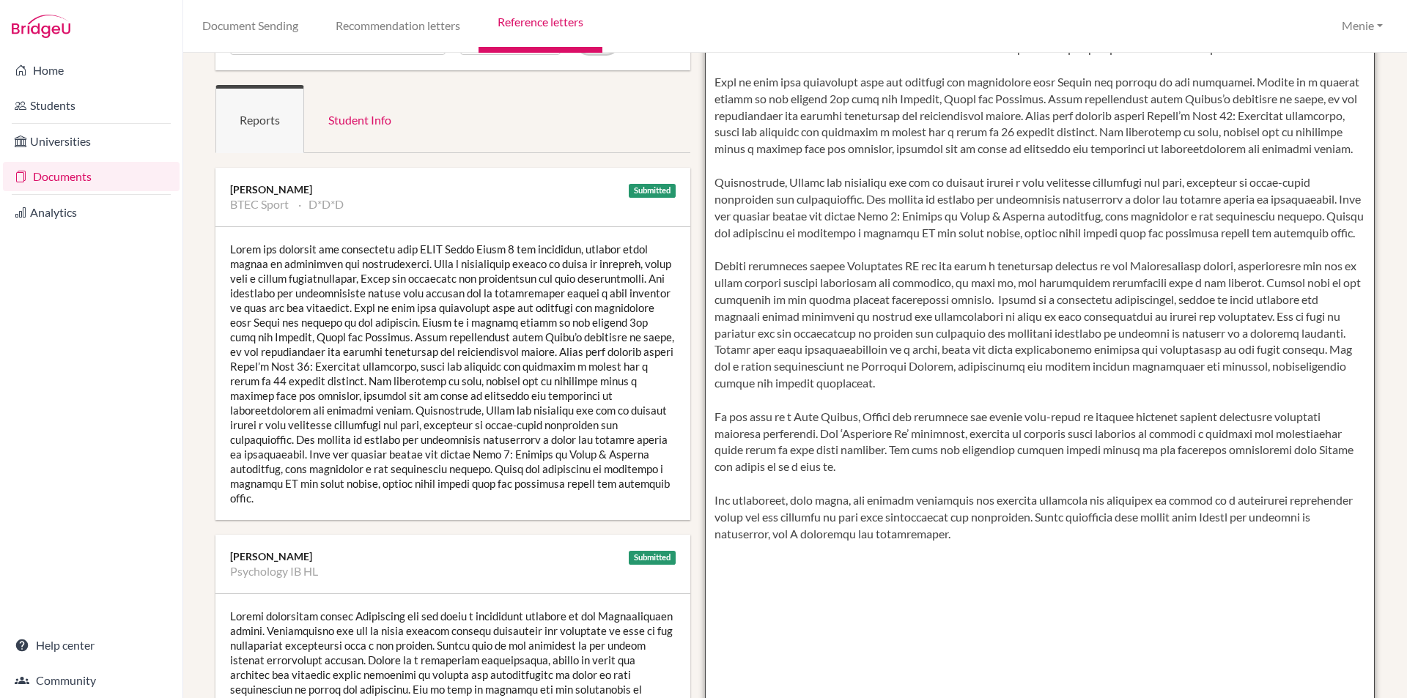
type textarea "Alexia has embraced the challenges that BTEC Sport Level 3 has presented, showi…"
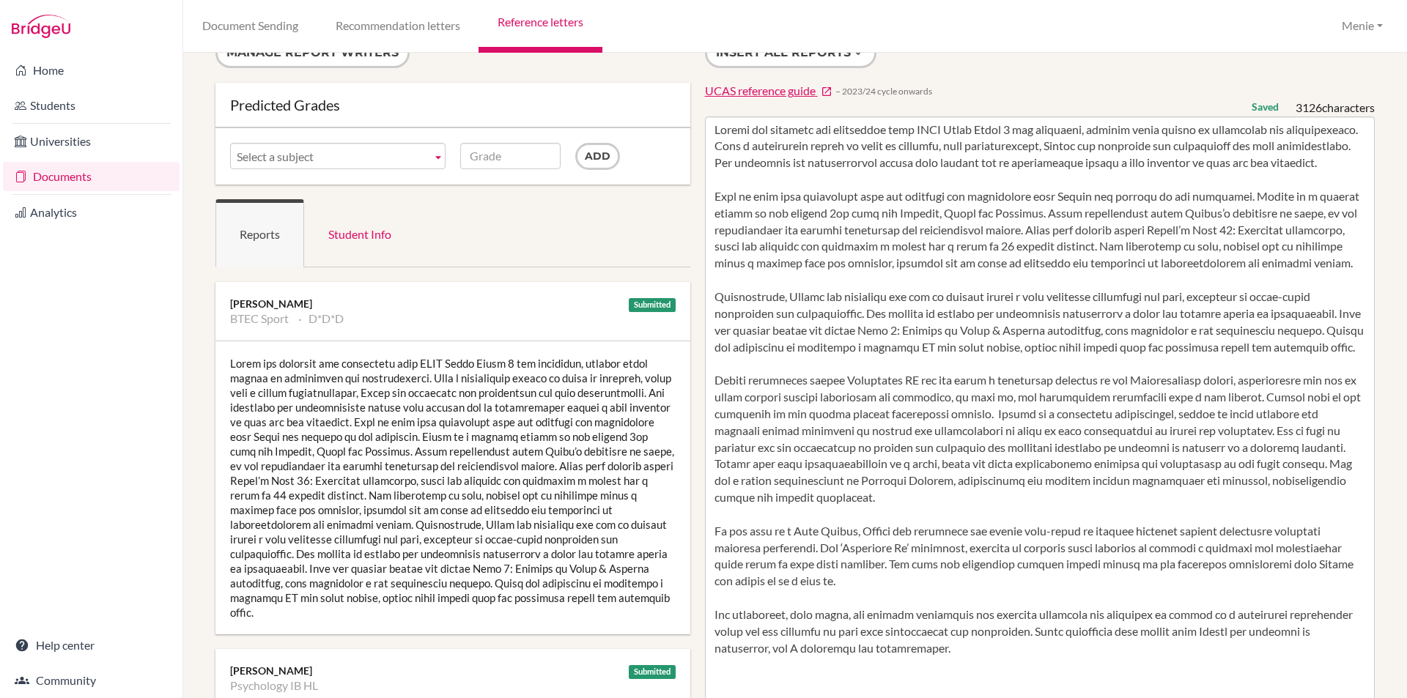
scroll to position [0, 0]
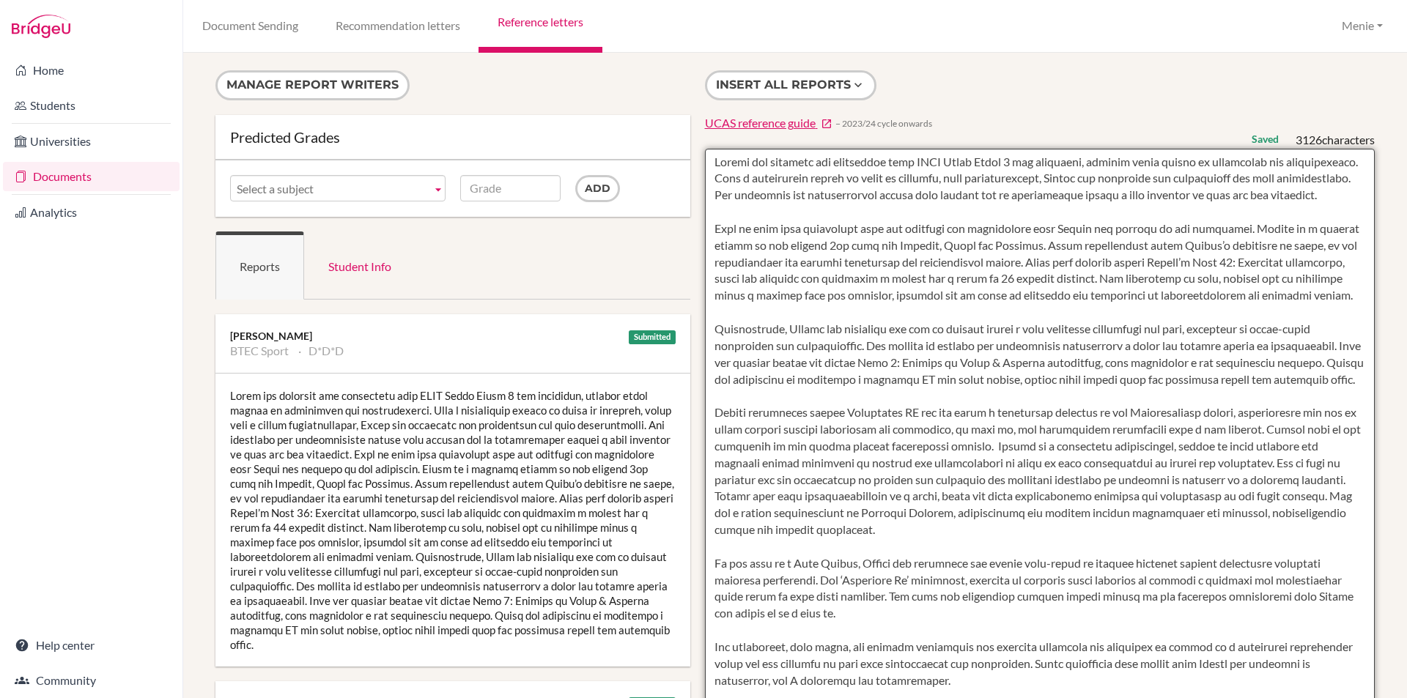
click at [706, 163] on textarea at bounding box center [1040, 572] width 670 height 847
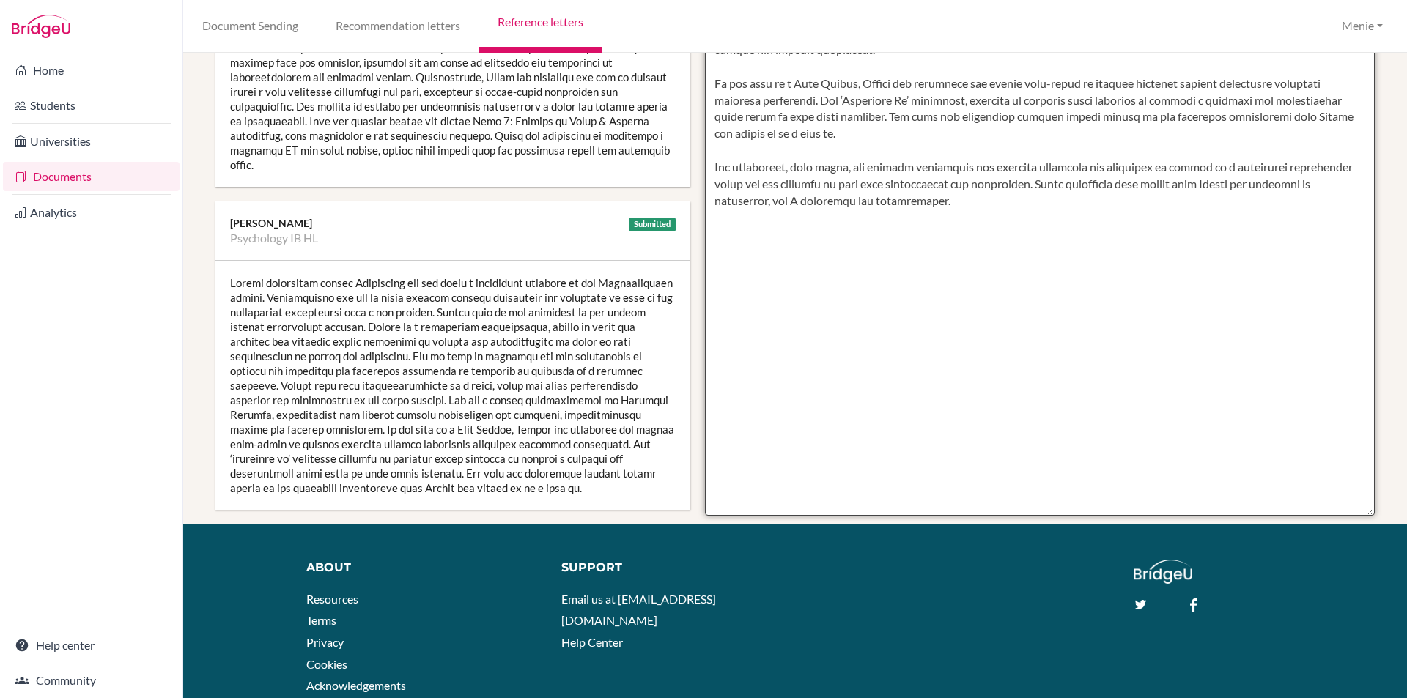
scroll to position [545, 0]
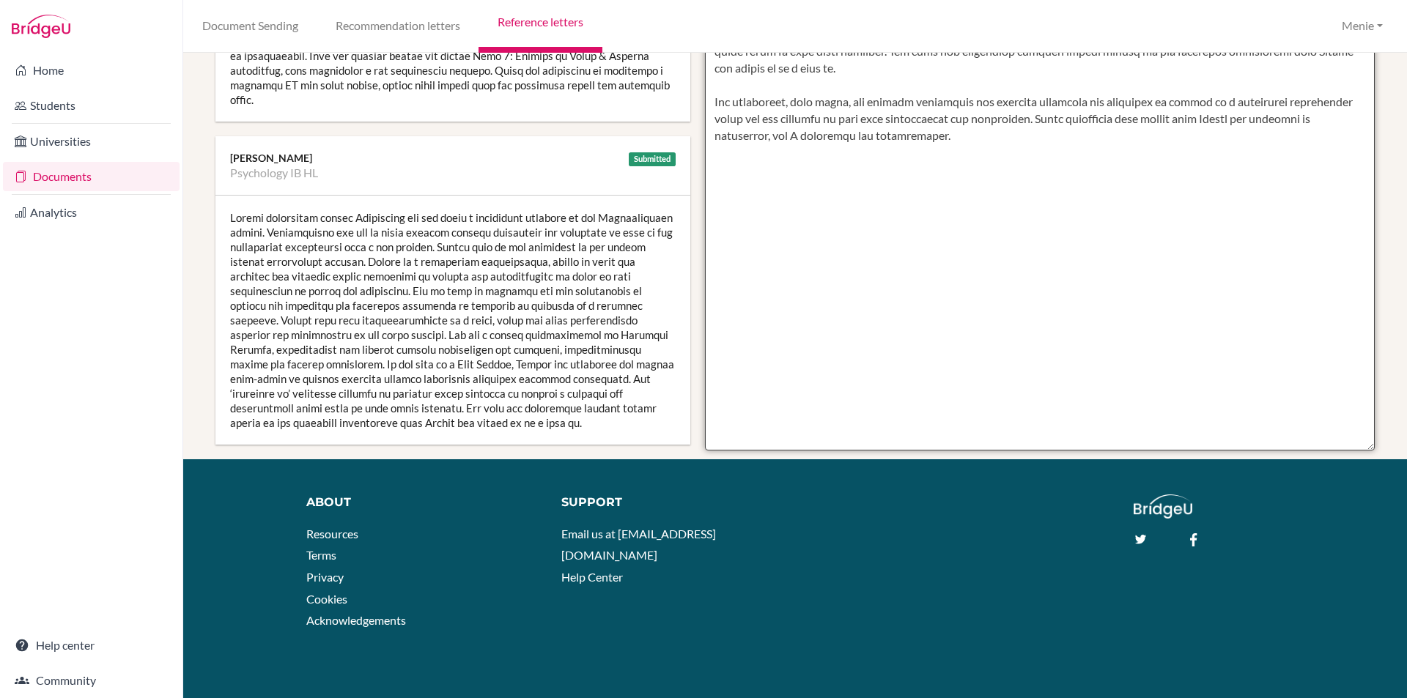
drag, startPoint x: 706, startPoint y: 163, endPoint x: 820, endPoint y: 156, distance: 114.5
click at [1169, 245] on textarea at bounding box center [1040, 27] width 670 height 847
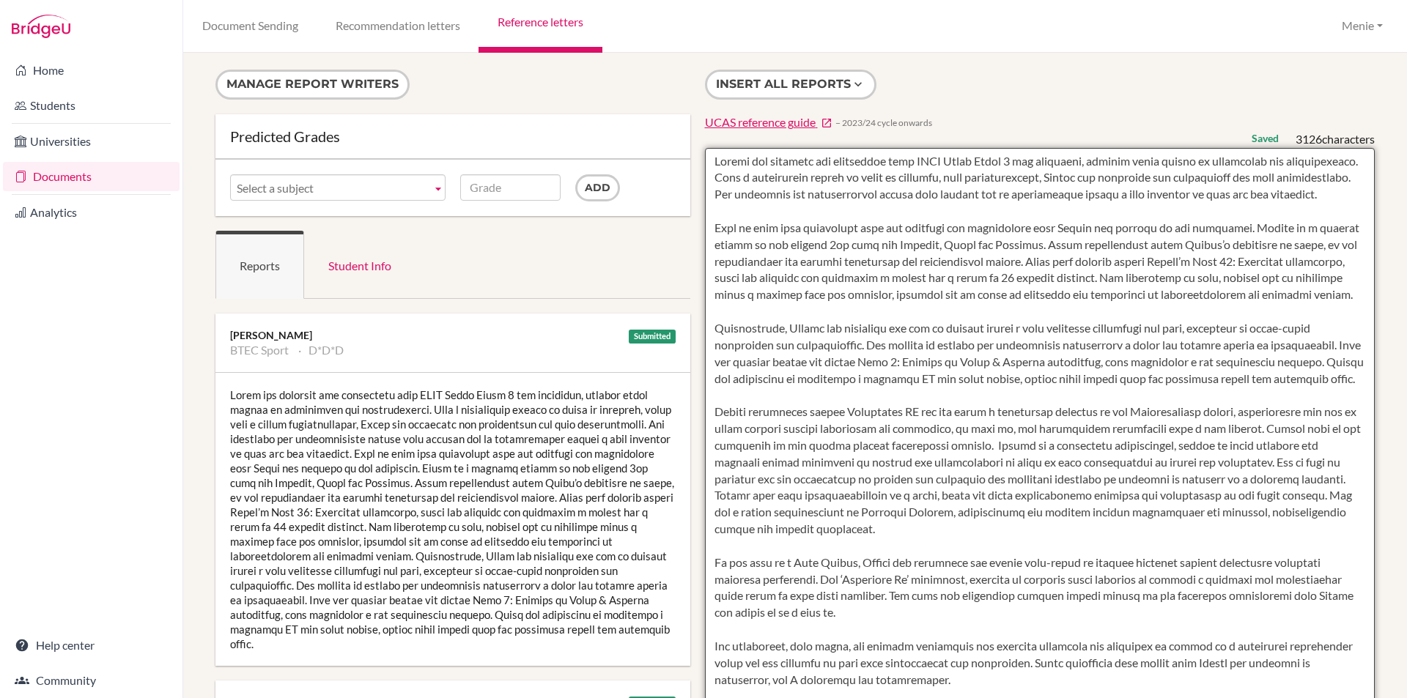
scroll to position [0, 0]
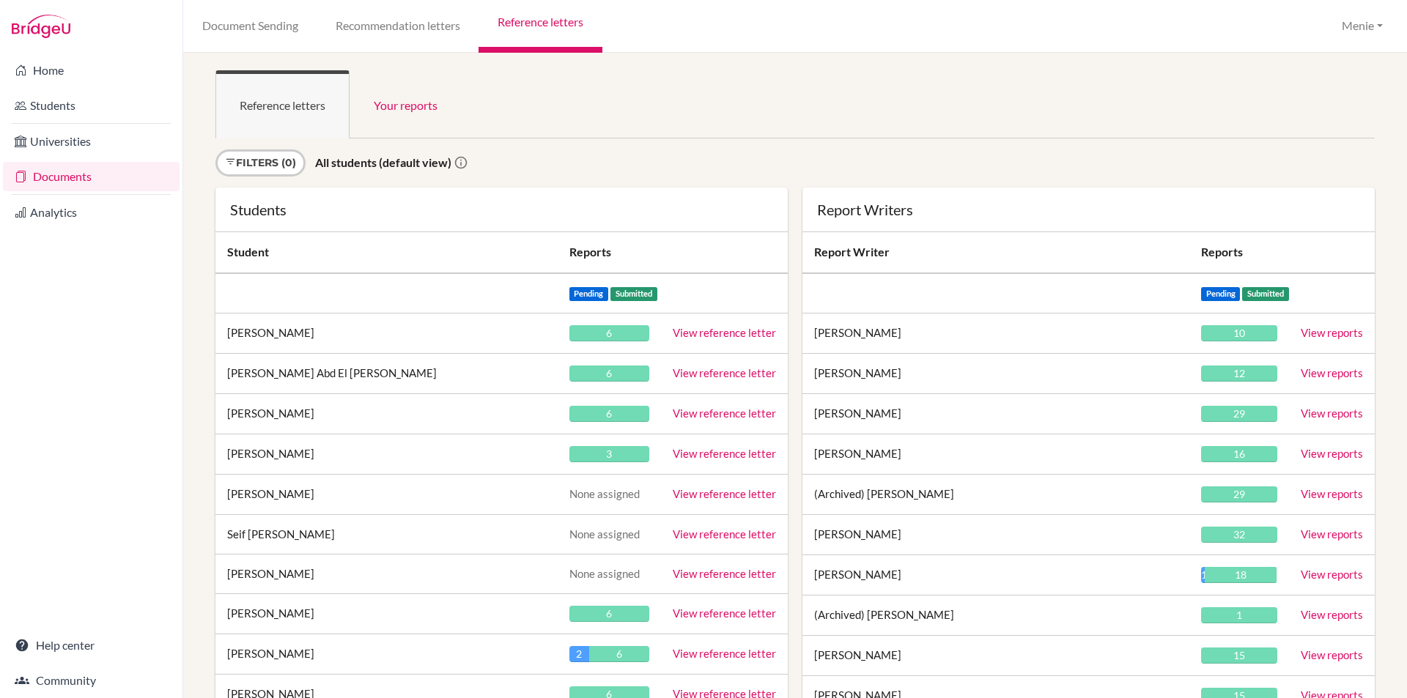
click at [729, 454] on link "View reference letter" at bounding box center [724, 453] width 103 height 13
